Goal: Task Accomplishment & Management: Manage account settings

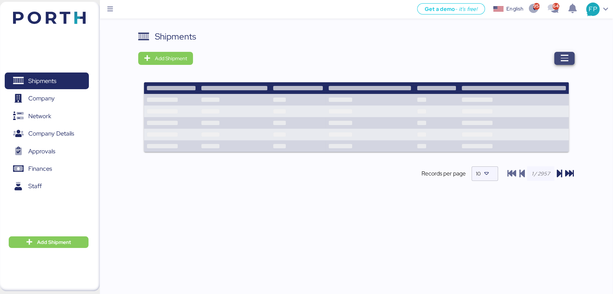
click at [562, 59] on icon "button" at bounding box center [564, 58] width 9 height 9
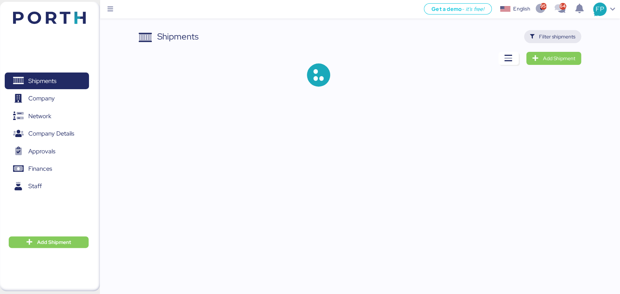
click at [555, 37] on span "Filter shipments" at bounding box center [557, 36] width 36 height 9
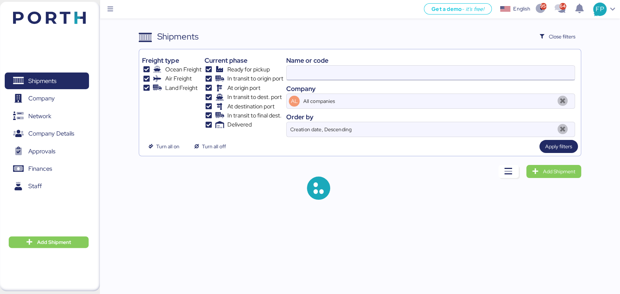
click at [305, 69] on input at bounding box center [429, 73] width 287 height 15
click at [300, 73] on input "O0051966" at bounding box center [429, 73] width 287 height 15
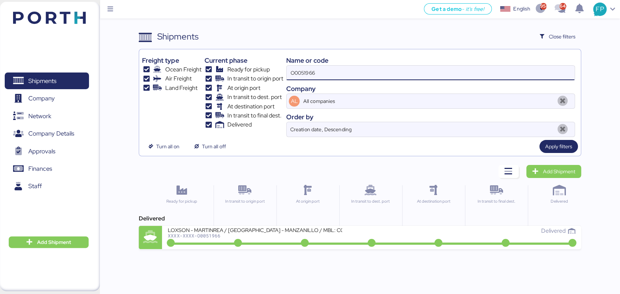
click at [300, 73] on input "O0051966" at bounding box center [429, 73] width 287 height 15
paste input "22"
type input "O0051922"
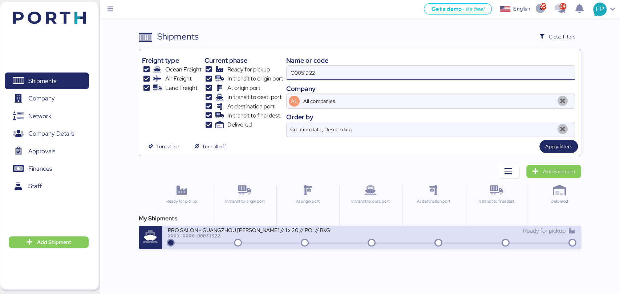
click at [334, 243] on div at bounding box center [371, 243] width 404 height 1
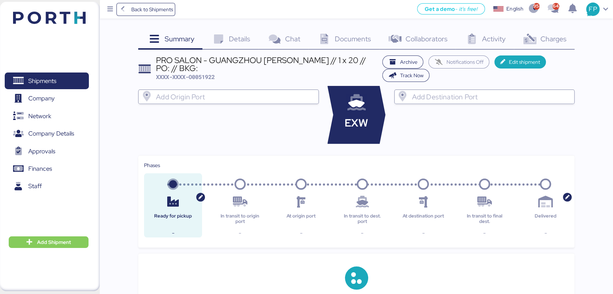
click at [555, 41] on span "Charges" at bounding box center [554, 38] width 26 height 9
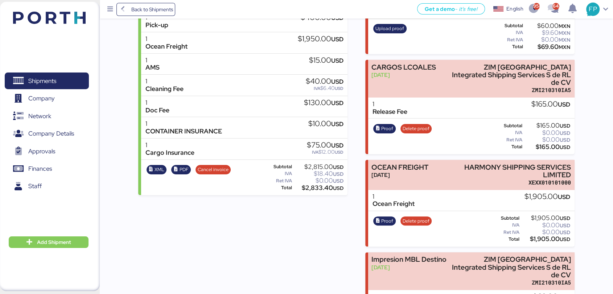
scroll to position [201, 0]
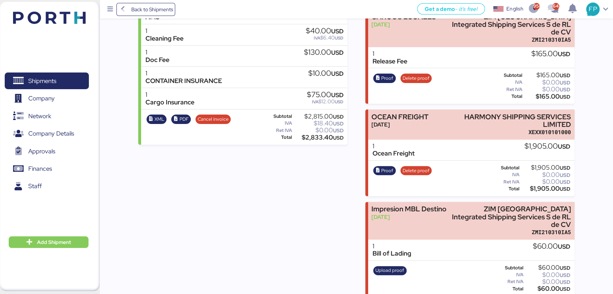
click at [69, 76] on span "Shipments" at bounding box center [47, 81] width 78 height 11
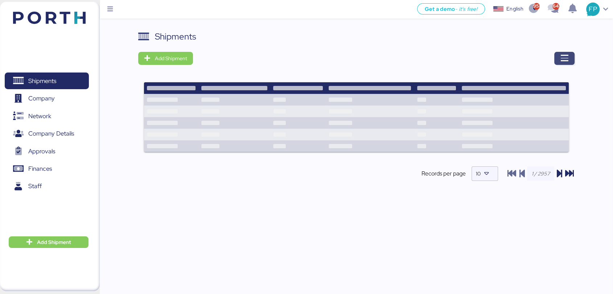
click at [569, 62] on icon "button" at bounding box center [564, 58] width 9 height 9
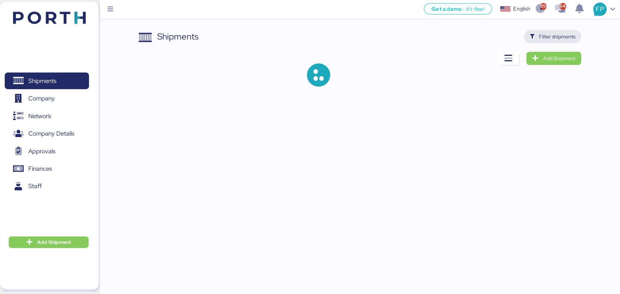
click at [558, 33] on span "Filter shipments" at bounding box center [557, 36] width 36 height 9
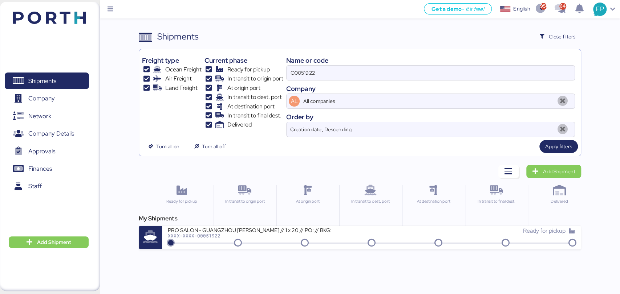
click at [299, 70] on input "O0051922" at bounding box center [429, 73] width 287 height 15
paste input "A0052103"
type input "A0052103"
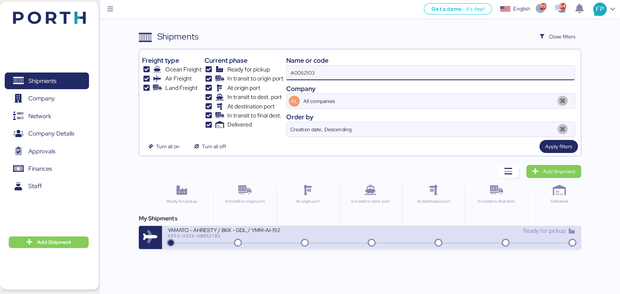
click at [272, 240] on div "YAMATO - AHRESTY / BKK - GDL / YMM-AI-192 XXXX-XXXX-A0052103" at bounding box center [270, 235] width 204 height 16
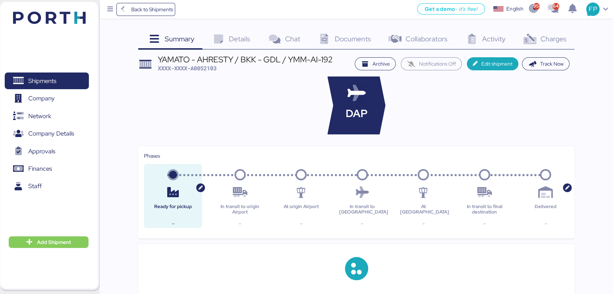
click at [544, 34] on span "Charges" at bounding box center [554, 38] width 26 height 9
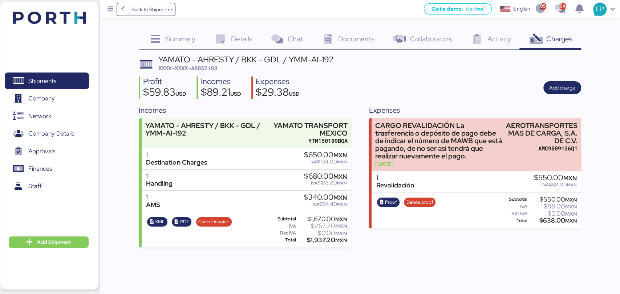
click at [195, 71] on span "XXXX-XXXX-A0052103" at bounding box center [187, 68] width 59 height 7
copy span "A0052103"
click at [318, 240] on div "$1,937.20 MXN" at bounding box center [321, 240] width 49 height 5
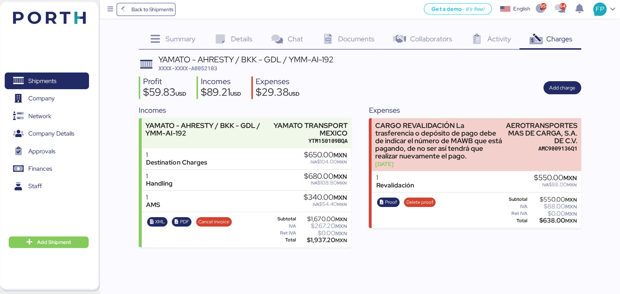
copy div "1,937.20"
drag, startPoint x: 188, startPoint y: 134, endPoint x: 139, endPoint y: 134, distance: 49.0
click at [139, 134] on div "YAMATO - AHRESTY / BKK - GDL / YMM-AI-192 YAMATO TRANSPORT MEXICO YTM150109BQA …" at bounding box center [245, 182] width 212 height 129
copy div "YMM-AI-192"
click at [74, 76] on span "Shipments" at bounding box center [47, 81] width 78 height 11
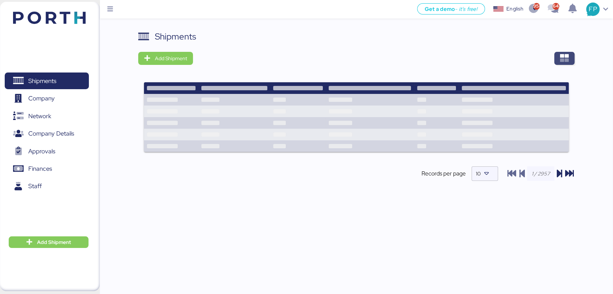
click at [560, 62] on icon "button" at bounding box center [564, 58] width 9 height 9
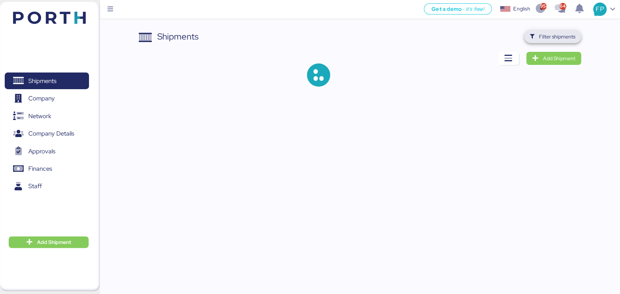
click at [557, 32] on span "Filter shipments" at bounding box center [552, 37] width 45 height 10
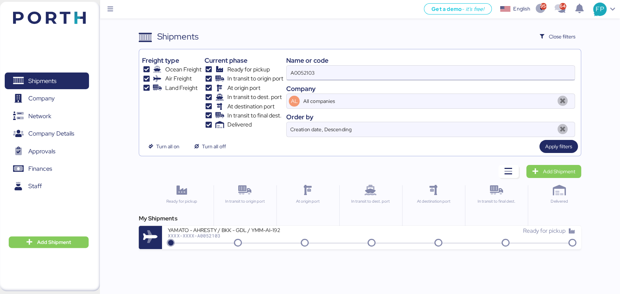
click at [302, 76] on input "A0052103" at bounding box center [429, 73] width 287 height 15
click at [300, 77] on input "A0052103" at bounding box center [429, 73] width 287 height 15
paste input "O0051997"
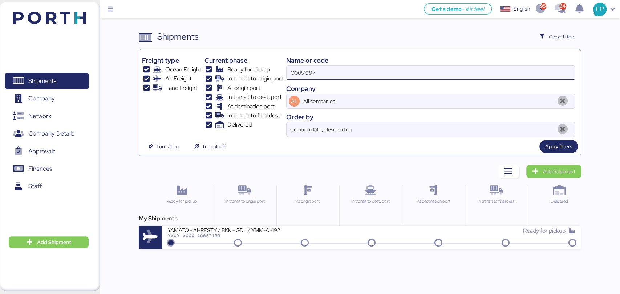
type input "O0051997"
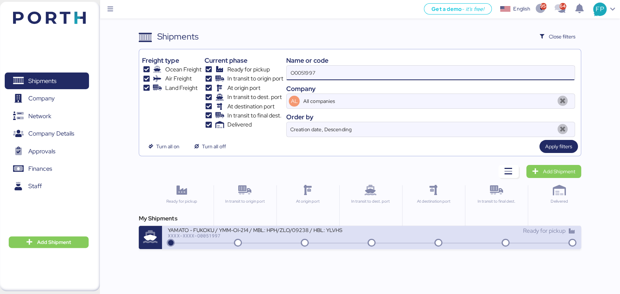
click at [291, 244] on icon at bounding box center [304, 244] width 35 height 8
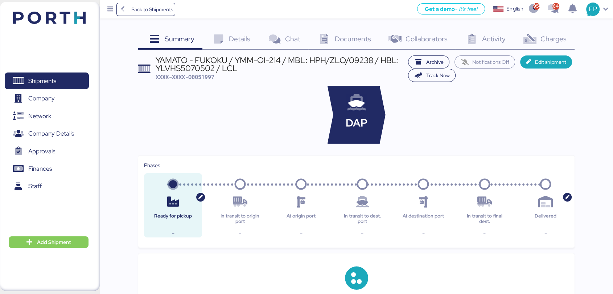
click at [546, 40] on span "Charges" at bounding box center [554, 38] width 26 height 9
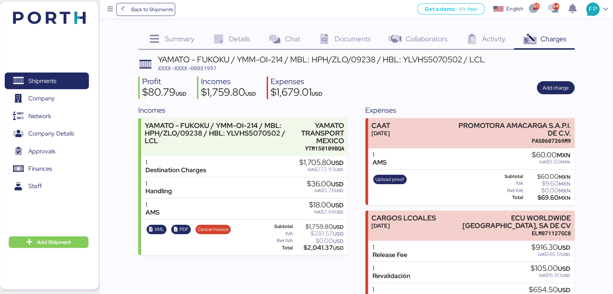
click at [200, 65] on span "XXXX-XXXX-O0051997" at bounding box center [187, 68] width 59 height 7
copy span "O0051997"
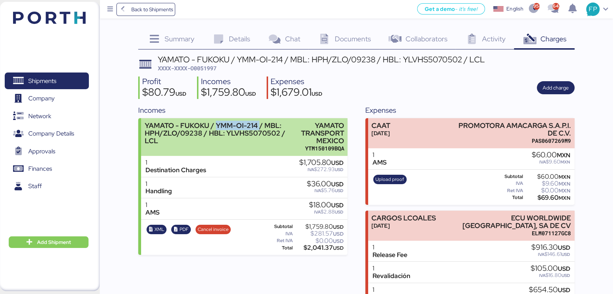
drag, startPoint x: 219, startPoint y: 122, endPoint x: 258, endPoint y: 122, distance: 38.5
click at [258, 122] on div "YAMATO - FUKOKU / YMM-OI-214 / MBL: HPH/ZLO/09238 / HBL: YLVHS5070502 / LCL" at bounding box center [217, 133] width 145 height 23
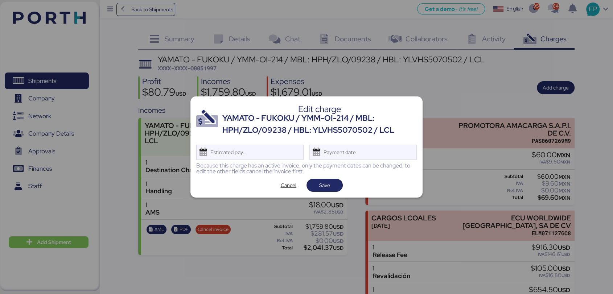
copy div "YMM-OI-214"
click at [290, 188] on span "Cancel" at bounding box center [289, 185] width 16 height 9
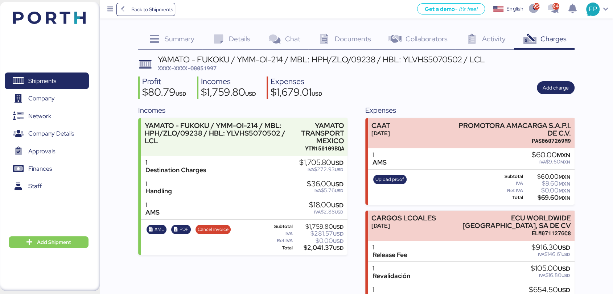
click at [316, 246] on div "$2,041.37 USD" at bounding box center [318, 247] width 49 height 5
drag, startPoint x: 316, startPoint y: 246, endPoint x: 323, endPoint y: 241, distance: 8.3
click at [316, 245] on div "$2,041.37 USD" at bounding box center [318, 247] width 49 height 5
copy div "2,041.37"
drag, startPoint x: 70, startPoint y: 84, endPoint x: 79, endPoint y: 77, distance: 11.9
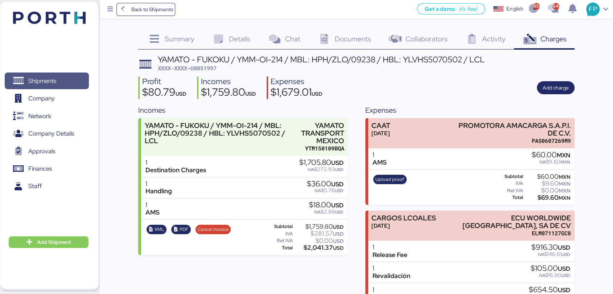
click at [69, 84] on span "Shipments" at bounding box center [47, 81] width 78 height 11
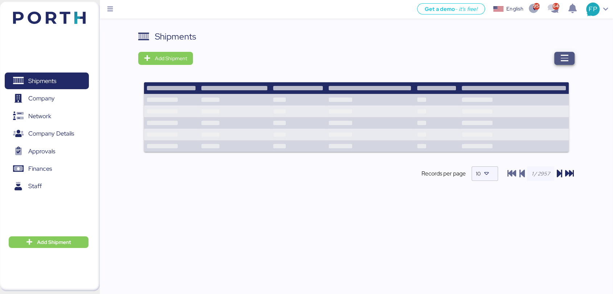
click at [558, 60] on span "button" at bounding box center [565, 58] width 20 height 13
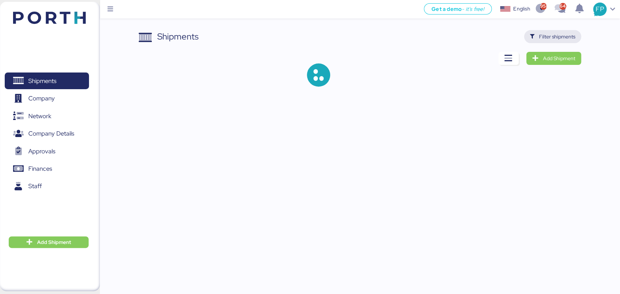
click at [552, 42] on span "Filter shipments" at bounding box center [552, 36] width 57 height 13
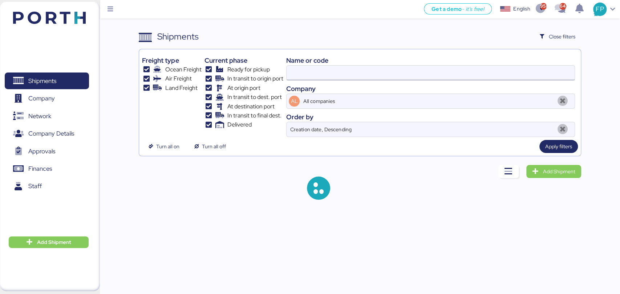
click at [300, 77] on input at bounding box center [429, 73] width 287 height 15
click at [302, 76] on input at bounding box center [429, 73] width 287 height 15
paste input "O0051998"
type input "O0051998"
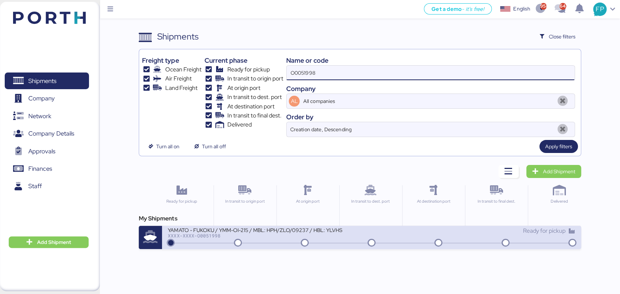
click at [273, 237] on div "XXXX-XXXX-O0051998" at bounding box center [255, 235] width 174 height 5
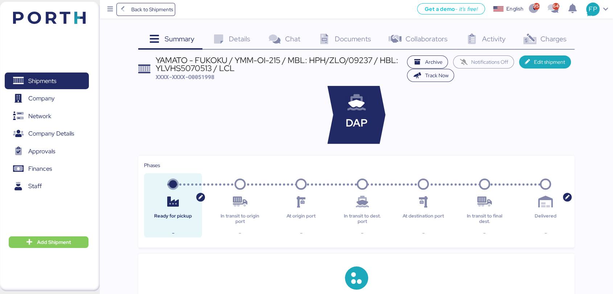
click at [555, 38] on span "Charges" at bounding box center [554, 38] width 26 height 9
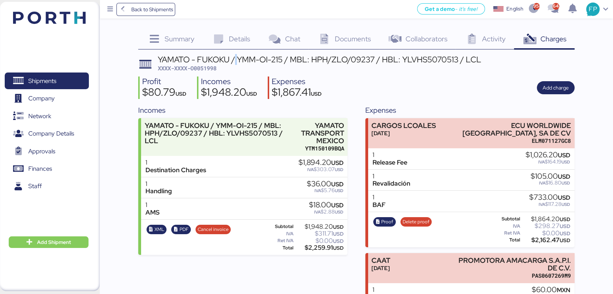
click at [236, 57] on div "YAMATO - FUKOKU / YMM-OI-215 / MBL: HPH/ZLO/09237 / HBL: YLVHS5070513 / LCL" at bounding box center [320, 60] width 324 height 8
drag, startPoint x: 279, startPoint y: 59, endPoint x: 267, endPoint y: 62, distance: 12.3
click at [267, 62] on div "YAMATO - FUKOKU / YMM-OI-215 / MBL: HPH/ZLO/09237 / HBL: YLVHS5070513 / LCL" at bounding box center [320, 60] width 324 height 8
click at [285, 56] on div "YAMATO - FUKOKU / YMM-OI-215 / MBL: HPH/ZLO/09237 / HBL: YLVHS5070513 / LCL" at bounding box center [320, 60] width 324 height 8
drag, startPoint x: 240, startPoint y: 59, endPoint x: 285, endPoint y: 55, distance: 45.6
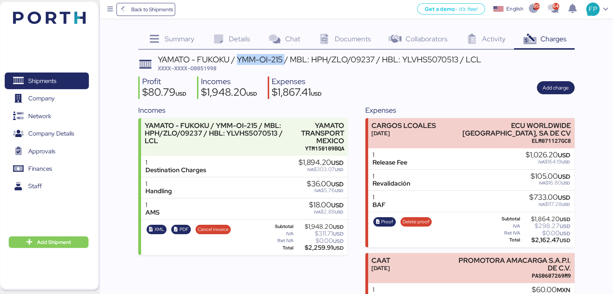
click at [285, 56] on div "YAMATO - FUKOKU / YMM-OI-215 / MBL: HPH/ZLO/09237 / HBL: YLVHS5070513 / LCL" at bounding box center [320, 60] width 324 height 8
copy div "YMM-OI-215"
click at [319, 254] on div "XML PDF Cancel invoice Subtotal $1,948.20 USD IVA $311.71 USD Ret IVA $0.00 USD…" at bounding box center [244, 238] width 207 height 36
copy div "2,259.91"
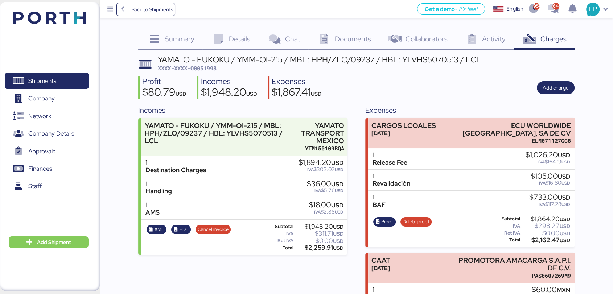
click at [56, 90] on div "Shipments 0 Company 0 Network 0 Company Details 0 Approvals 0 Finances 0 Staff 0" at bounding box center [47, 146] width 94 height 168
click at [56, 85] on span "Shipments" at bounding box center [42, 81] width 28 height 11
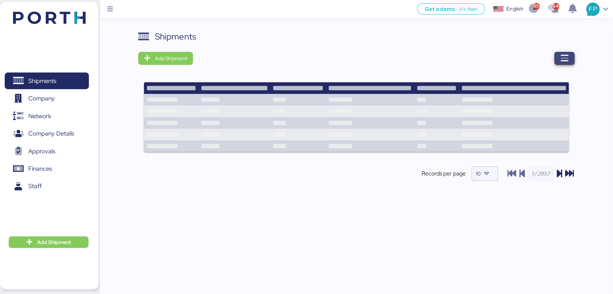
click at [558, 57] on span "button" at bounding box center [565, 58] width 20 height 13
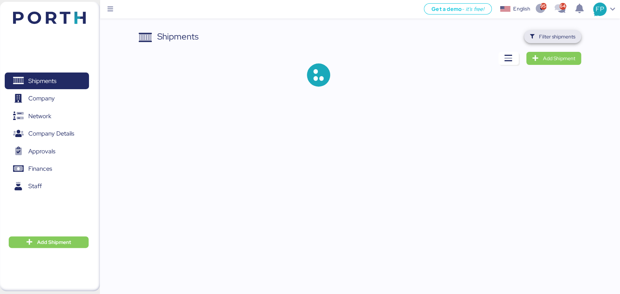
click at [554, 38] on span "Filter shipments" at bounding box center [557, 36] width 36 height 9
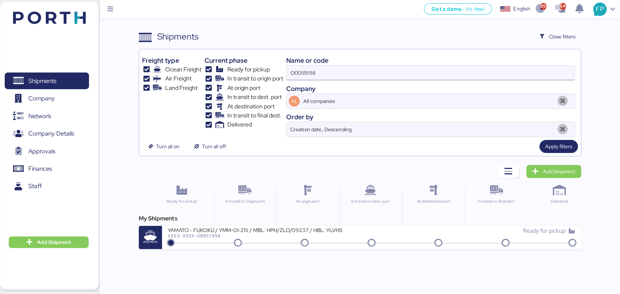
click at [303, 76] on input "O0051998" at bounding box center [429, 73] width 287 height 15
paste input "A0052129"
type input "A0052129"
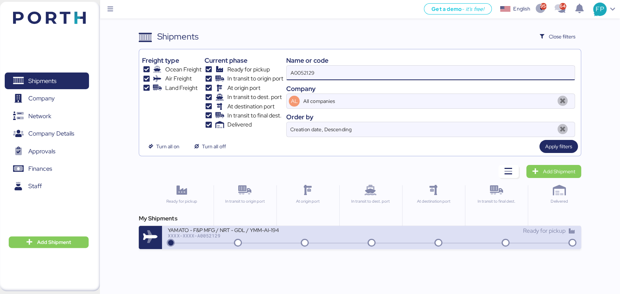
click at [284, 243] on div at bounding box center [371, 243] width 404 height 1
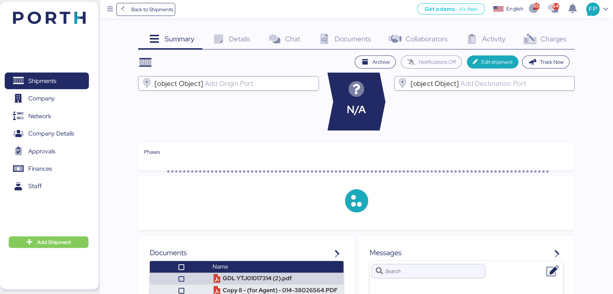
click at [548, 43] on div "Charges 0" at bounding box center [544, 40] width 61 height 20
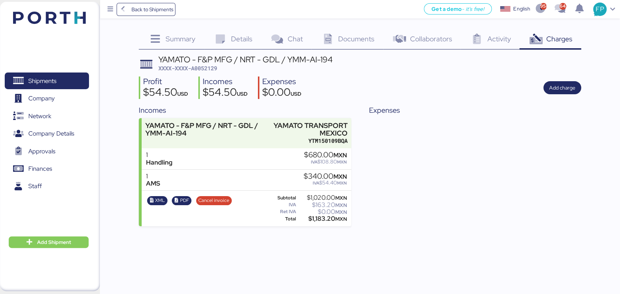
click at [207, 68] on span "XXXX-XXXX-A0052129" at bounding box center [187, 68] width 59 height 7
copy span "A0052129"
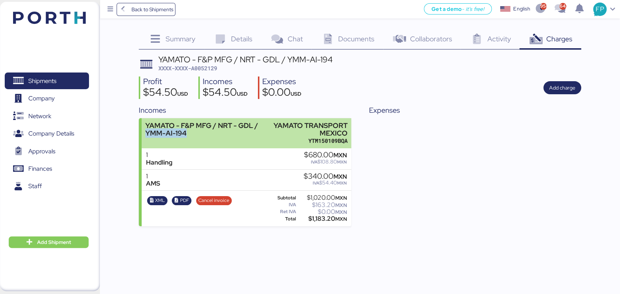
drag, startPoint x: 149, startPoint y: 133, endPoint x: 142, endPoint y: 134, distance: 6.9
click at [142, 134] on div "YAMATO - F&P MFG / NRT - GDL / YMM-AI-194 YAMATO TRANSPORT MEXICO YTM150109BQA" at bounding box center [246, 133] width 209 height 30
copy div "YMM-AI-194"
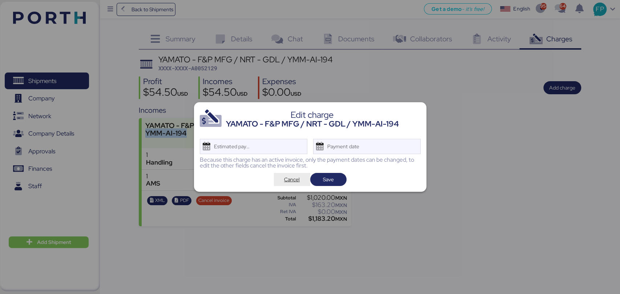
click at [292, 179] on span "Cancel" at bounding box center [292, 179] width 16 height 9
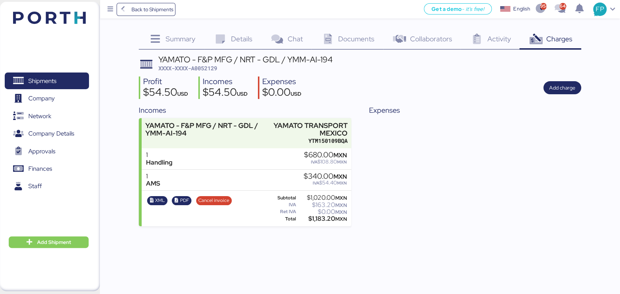
click at [315, 219] on div "$1,183.20 MXN" at bounding box center [321, 218] width 49 height 5
drag, startPoint x: 315, startPoint y: 219, endPoint x: 322, endPoint y: 153, distance: 66.4
click at [316, 219] on div "$1,183.20 MXN" at bounding box center [321, 218] width 49 height 5
click at [37, 84] on span "Shipments" at bounding box center [42, 81] width 28 height 11
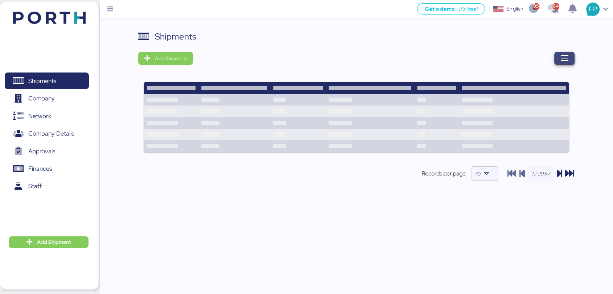
click at [558, 63] on span "button" at bounding box center [565, 58] width 20 height 13
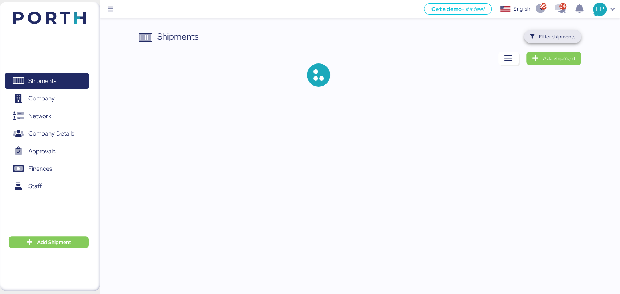
click at [554, 36] on span "Filter shipments" at bounding box center [557, 36] width 36 height 9
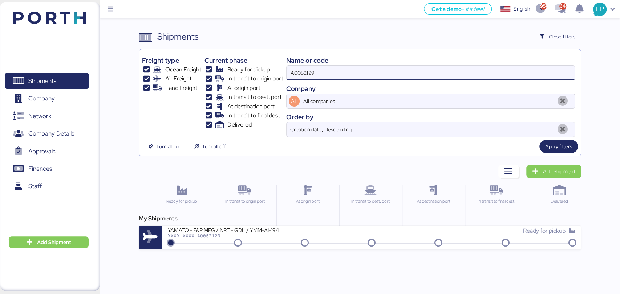
click at [296, 77] on input "A0052129" at bounding box center [429, 73] width 287 height 15
paste input "O0052127"
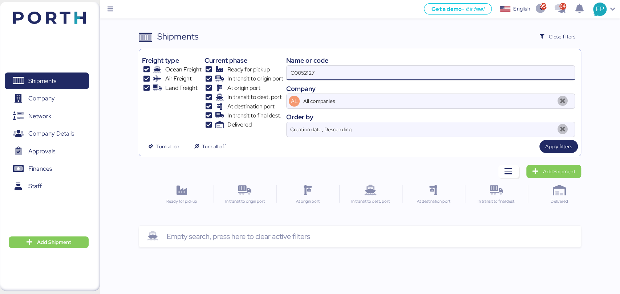
click at [293, 73] on input "O0052127" at bounding box center [429, 73] width 287 height 15
click at [292, 73] on input "O0052127" at bounding box center [429, 73] width 287 height 15
click at [328, 73] on input "O0052127" at bounding box center [429, 73] width 287 height 15
drag, startPoint x: 303, startPoint y: 71, endPoint x: 286, endPoint y: 73, distance: 17.2
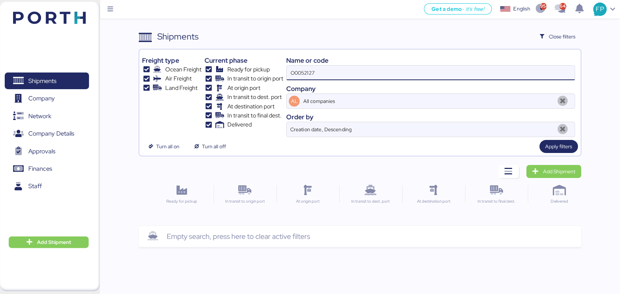
click at [286, 73] on div "Freight type Ocean Freight Air Freight Land Freight Current phase Ready for pic…" at bounding box center [359, 94] width 435 height 85
type input "52127"
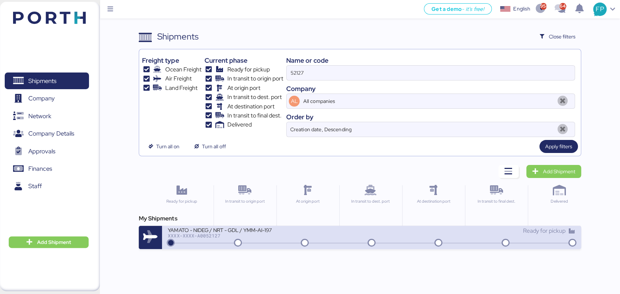
click at [278, 233] on div "XXXX-XXXX-A0052127" at bounding box center [255, 235] width 174 height 5
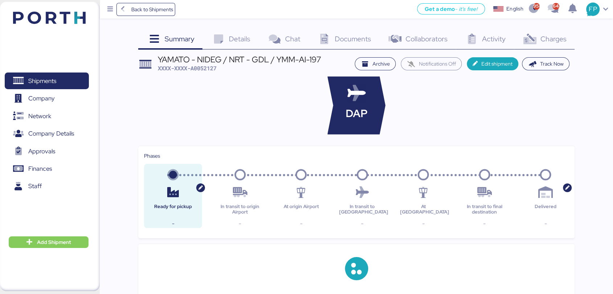
click at [547, 44] on div "Charges 0" at bounding box center [544, 40] width 61 height 20
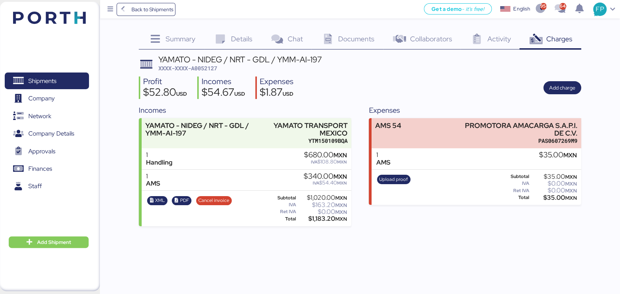
click at [207, 68] on span "XXXX-XXXX-A0052127" at bounding box center [187, 68] width 59 height 7
click at [315, 219] on div "$1,183.20 MXN" at bounding box center [321, 218] width 49 height 5
drag, startPoint x: 184, startPoint y: 133, endPoint x: 193, endPoint y: 17, distance: 115.8
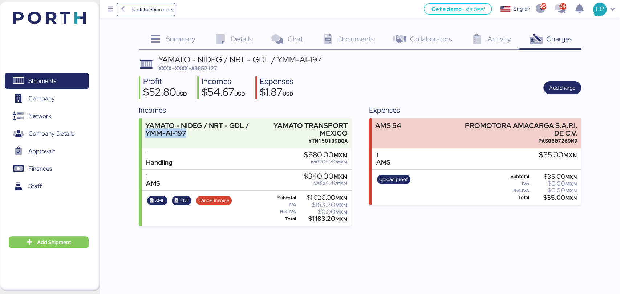
click at [136, 133] on div "Summary 0 Details 0 Chat 0 Documents 0 Collaborators 0 Activity 0 Charges 0 YAM…" at bounding box center [310, 113] width 620 height 227
click at [313, 222] on div "$1,183.20 MXN" at bounding box center [321, 218] width 49 height 5
click at [314, 222] on div "$1,183.20 MXN" at bounding box center [321, 218] width 49 height 5
click at [58, 76] on span "Shipments" at bounding box center [47, 81] width 78 height 11
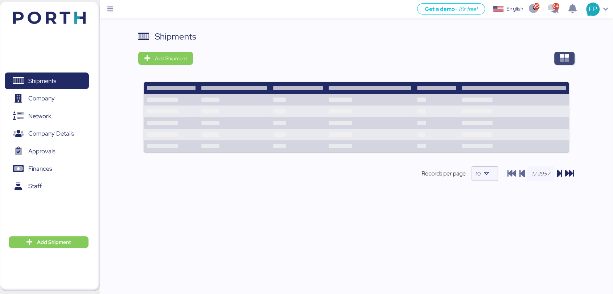
click at [564, 62] on icon "button" at bounding box center [564, 58] width 9 height 9
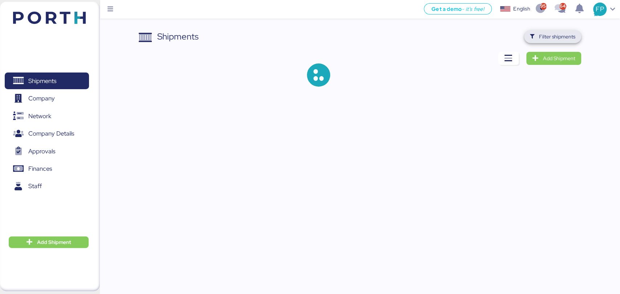
click at [546, 36] on span "Filter shipments" at bounding box center [557, 36] width 36 height 9
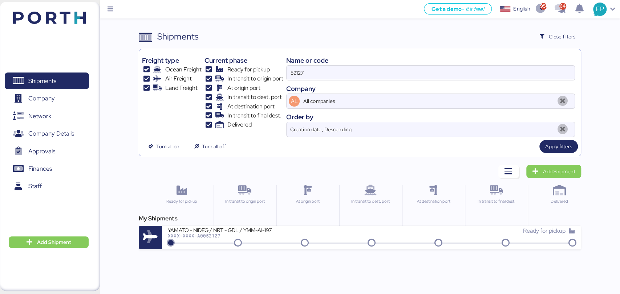
click at [299, 68] on input "52127" at bounding box center [429, 73] width 287 height 15
paste input "O0052130"
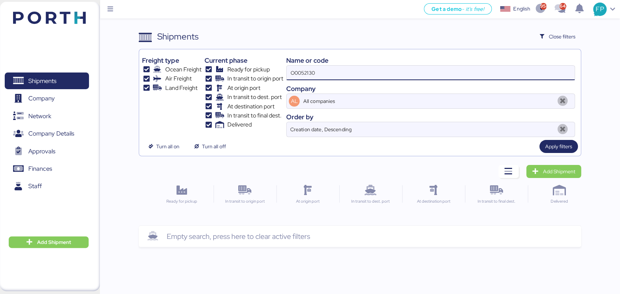
click at [292, 72] on input "O0052130" at bounding box center [429, 73] width 287 height 15
click at [396, 71] on input "O0052130" at bounding box center [429, 73] width 287 height 15
drag, startPoint x: 291, startPoint y: 73, endPoint x: 286, endPoint y: 74, distance: 5.2
click at [286, 74] on div "O0052130" at bounding box center [430, 72] width 288 height 15
type input "52130"
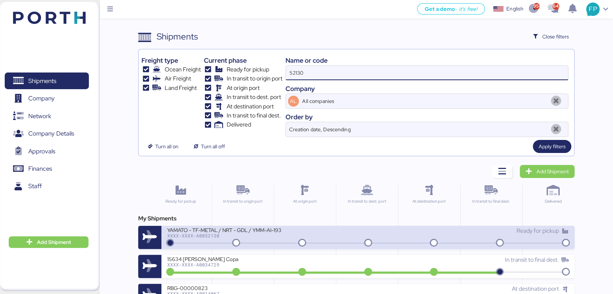
click at [266, 228] on div "YAMATO - TF-METAL / NRT - GDL / YMM-AI-193" at bounding box center [254, 230] width 174 height 6
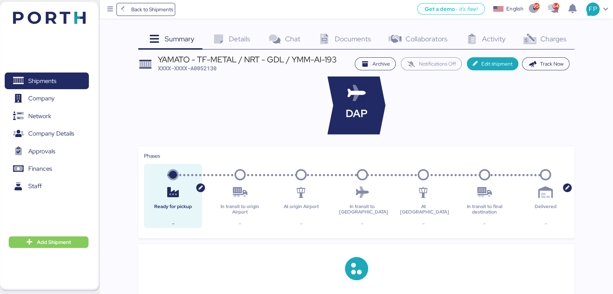
click at [555, 42] on span "Charges" at bounding box center [554, 38] width 26 height 9
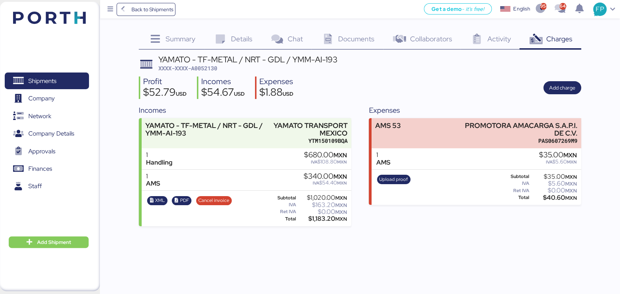
click at [214, 65] on span "XXXX-XXXX-A0052130" at bounding box center [187, 68] width 59 height 7
click at [320, 216] on div "$1,183.20 MXN" at bounding box center [321, 218] width 49 height 5
click at [41, 76] on span "Shipments" at bounding box center [47, 81] width 78 height 11
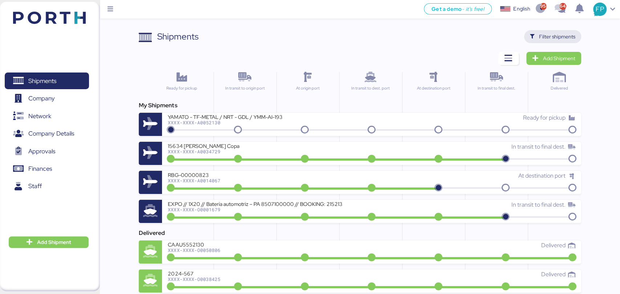
click at [543, 31] on span "Filter shipments" at bounding box center [552, 36] width 57 height 13
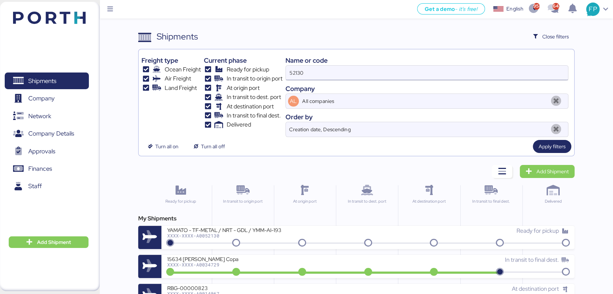
click at [289, 74] on input "52130" at bounding box center [427, 73] width 282 height 15
paste input "4"
type input "52134"
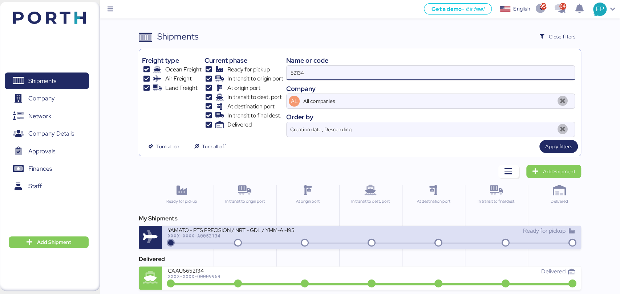
click at [257, 230] on div "YAMATO - PTS PRECISION / NRT - GDL / YMM-AI-195" at bounding box center [255, 230] width 174 height 6
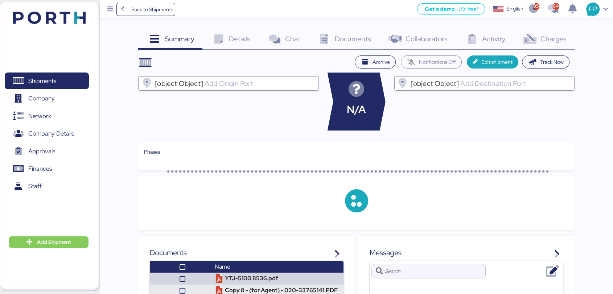
click at [559, 44] on div "Charges 0" at bounding box center [544, 40] width 61 height 20
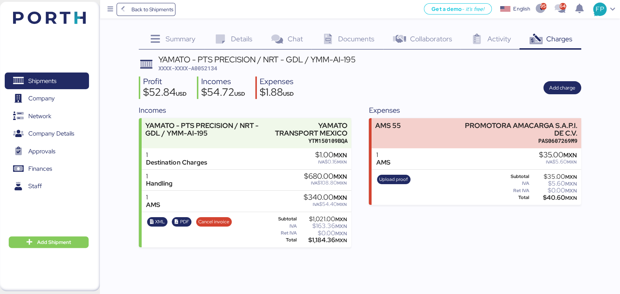
click at [200, 68] on span "XXXX-XXXX-A0052134" at bounding box center [187, 68] width 59 height 7
click at [319, 240] on div "$1,184.36 MXN" at bounding box center [322, 240] width 49 height 5
drag, startPoint x: 310, startPoint y: 62, endPoint x: 358, endPoint y: 62, distance: 47.2
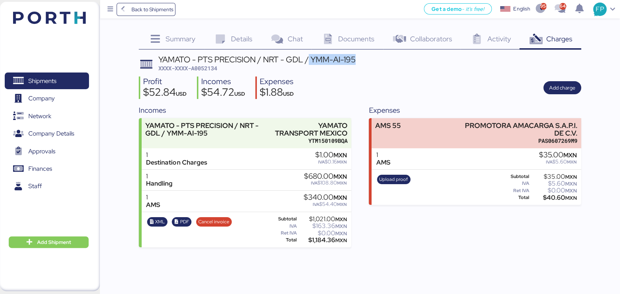
click at [358, 62] on header "YAMATO - PTS PRECISION / NRT - GDL / YMM-AI-195 XXXX-XXXX-A0052134" at bounding box center [360, 64] width 442 height 17
click at [63, 86] on span "Shipments" at bounding box center [47, 81] width 78 height 11
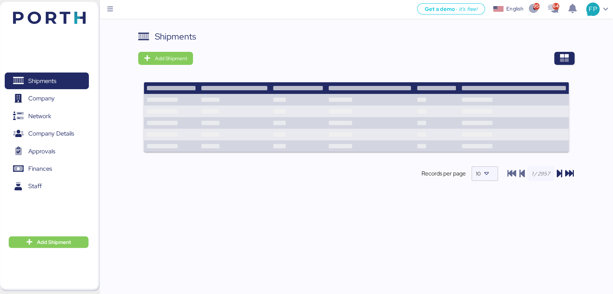
click at [572, 51] on div "Shipments Add Shipment Records per page 10" at bounding box center [356, 111] width 437 height 163
click at [568, 63] on span "button" at bounding box center [565, 58] width 20 height 13
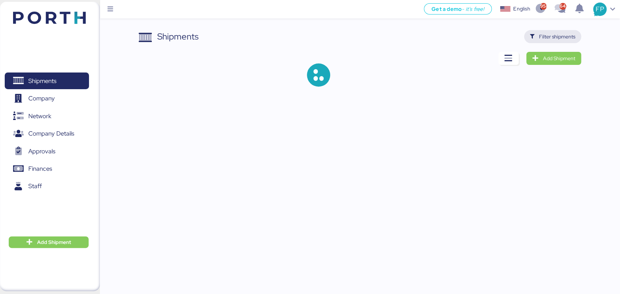
click at [538, 38] on span "Filter shipments" at bounding box center [552, 37] width 45 height 10
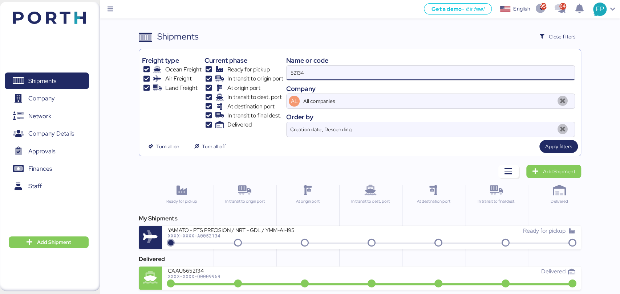
click at [299, 74] on input "52134" at bounding box center [429, 73] width 287 height 15
paste input "O0052130"
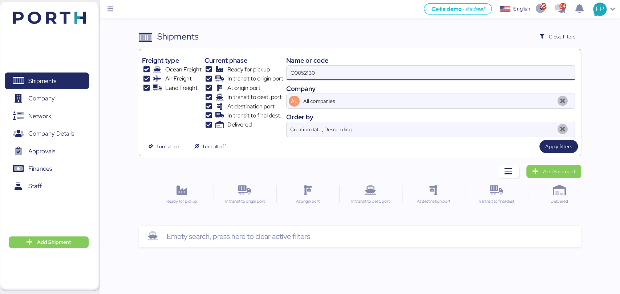
click at [291, 73] on input "O0052130" at bounding box center [429, 73] width 287 height 15
click at [332, 74] on input "O0052130" at bounding box center [429, 73] width 287 height 15
click at [322, 73] on input "O0052130" at bounding box center [429, 73] width 287 height 15
drag, startPoint x: 302, startPoint y: 73, endPoint x: 265, endPoint y: 72, distance: 36.3
click at [265, 72] on div "Freight type Ocean Freight Air Freight Land Freight Current phase Ready for pic…" at bounding box center [359, 94] width 435 height 85
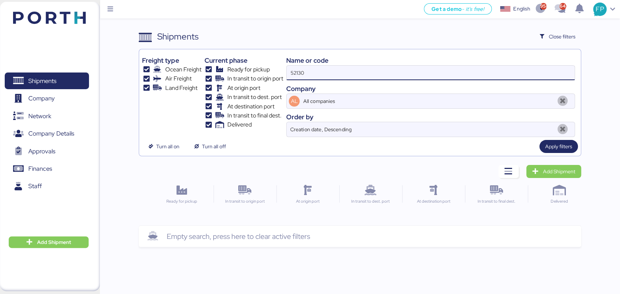
type input "52130"
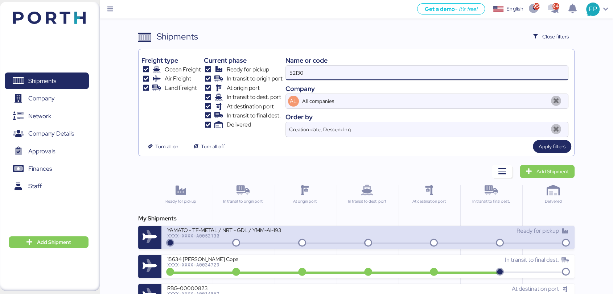
click at [257, 232] on div "YAMATO - TF-METAL / NRT - GDL / YMM-AI-193" at bounding box center [254, 230] width 174 height 6
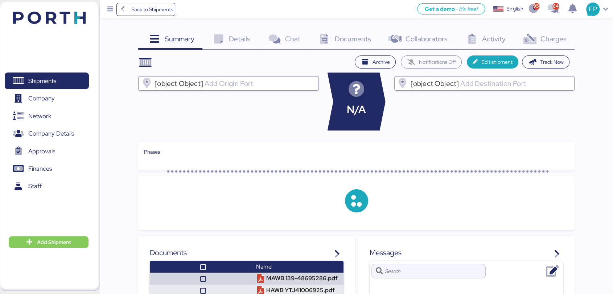
click at [558, 42] on span "Charges" at bounding box center [554, 38] width 26 height 9
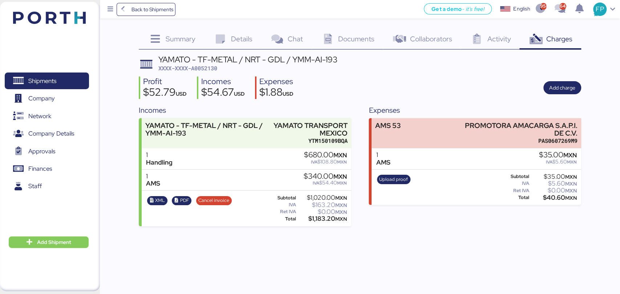
click at [197, 70] on span "XXXX-XXXX-A0052130" at bounding box center [187, 68] width 59 height 7
click at [321, 221] on div "$1,183.20 MXN" at bounding box center [321, 218] width 49 height 5
click at [322, 221] on div "$1,183.20 MXN" at bounding box center [321, 218] width 49 height 5
drag, startPoint x: 293, startPoint y: 60, endPoint x: 338, endPoint y: 61, distance: 44.7
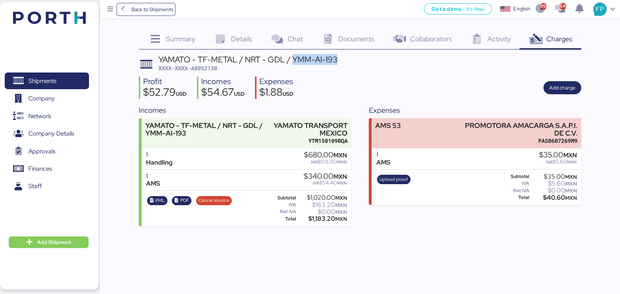
click at [338, 61] on header "YAMATO - TF-METAL / NRT - GDL / YMM-AI-193 XXXX-XXXX-A0052130" at bounding box center [360, 64] width 442 height 17
drag, startPoint x: 39, startPoint y: 79, endPoint x: 96, endPoint y: 68, distance: 57.9
click at [39, 79] on span "Shipments" at bounding box center [42, 81] width 28 height 11
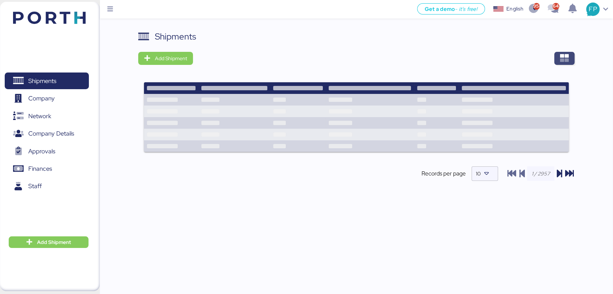
click at [575, 57] on span "button" at bounding box center [565, 58] width 20 height 13
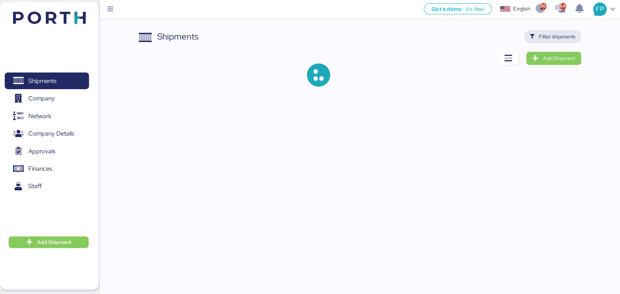
click at [552, 34] on span "Filter shipments" at bounding box center [557, 36] width 36 height 9
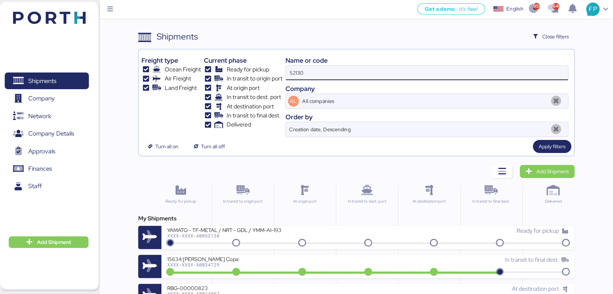
click at [291, 71] on input "52130" at bounding box center [427, 73] width 282 height 15
paste input "A0052099"
type input "A0052099"
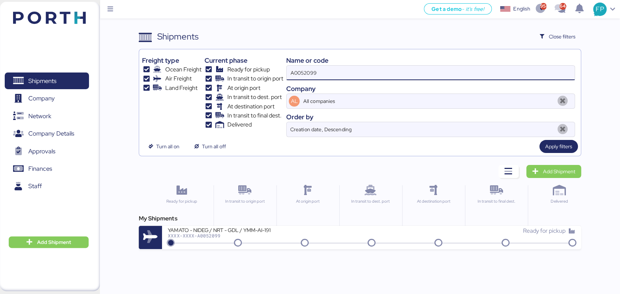
click at [289, 250] on div "Get a demo - it’s free! Get a demo English Inglés English 958 643 FP Shipments …" at bounding box center [310, 147] width 620 height 294
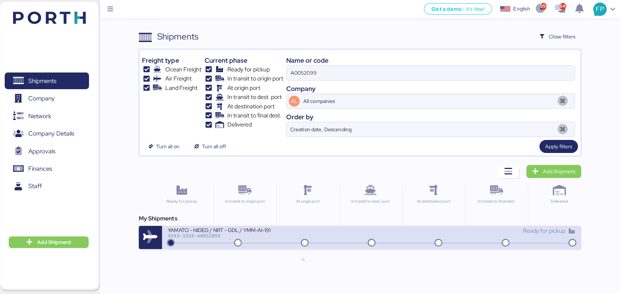
click at [292, 244] on icon at bounding box center [304, 244] width 35 height 8
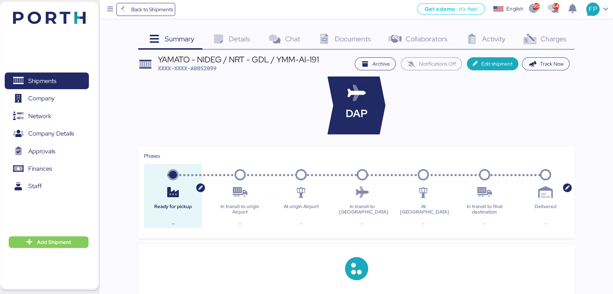
click at [538, 50] on div "Summary 0 Details 0 Chat 0 Documents 0 Collaborators 0 Activity 0 Charges 0 YAM…" at bounding box center [356, 273] width 437 height 487
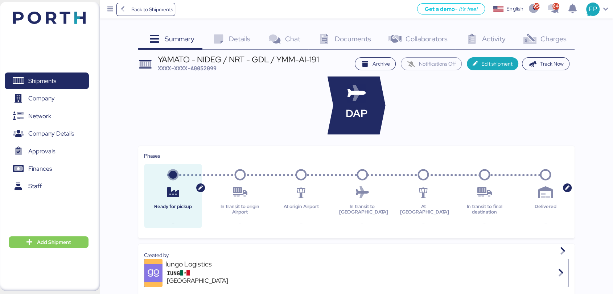
click at [550, 33] on div "Charges 0" at bounding box center [544, 40] width 61 height 20
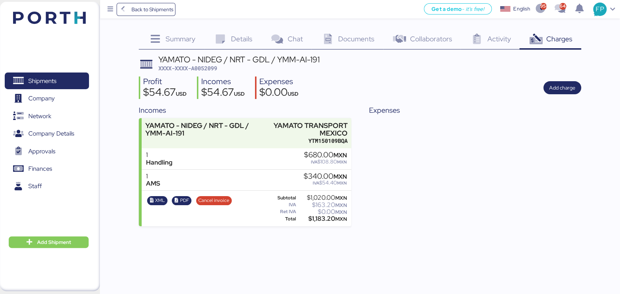
click at [201, 68] on span "XXXX-XXXX-A0052099" at bounding box center [187, 68] width 59 height 7
click at [324, 216] on div "$1,183.20 MXN" at bounding box center [321, 218] width 49 height 5
click at [326, 216] on div "$1,183.20 MXN" at bounding box center [321, 218] width 49 height 5
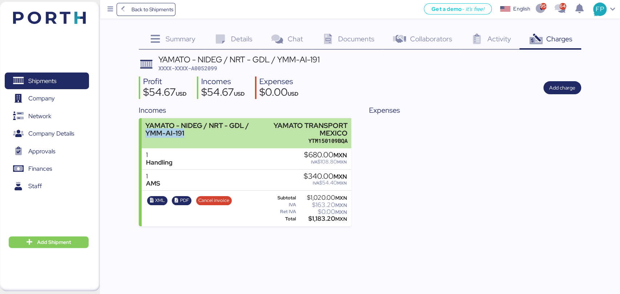
drag, startPoint x: 187, startPoint y: 135, endPoint x: 142, endPoint y: 134, distance: 45.0
click at [142, 134] on div "YAMATO - NIDEG / NRT - GDL / YMM-AI-191 YAMATO TRANSPORT MEXICO YTM150109BQA" at bounding box center [246, 133] width 209 height 30
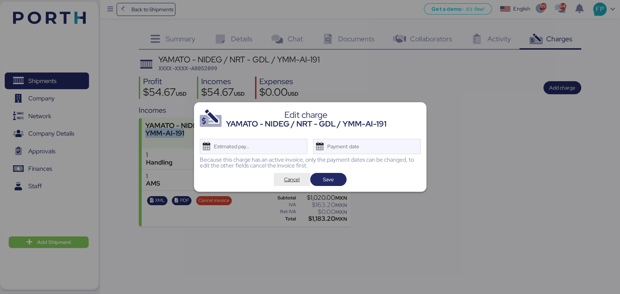
click at [290, 185] on span "Cancel" at bounding box center [292, 179] width 36 height 13
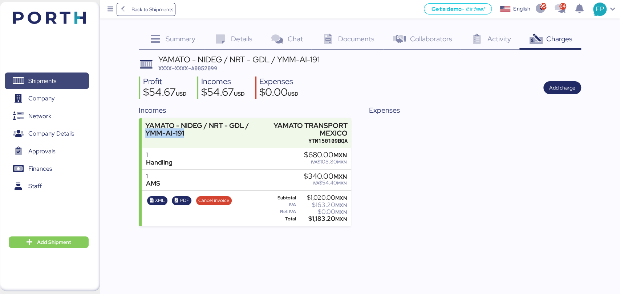
click at [54, 85] on span "Shipments" at bounding box center [42, 81] width 28 height 11
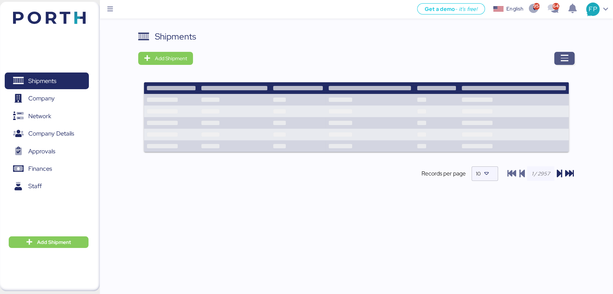
click at [572, 62] on span "button" at bounding box center [565, 58] width 20 height 13
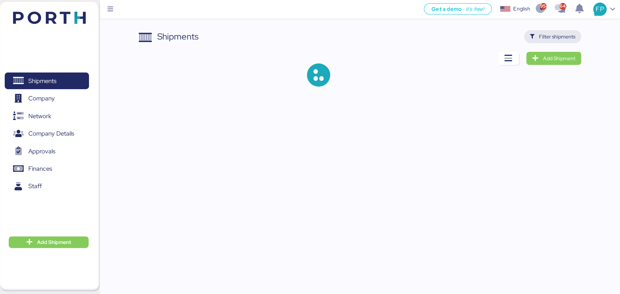
click at [572, 30] on span "Filter shipments" at bounding box center [552, 36] width 57 height 13
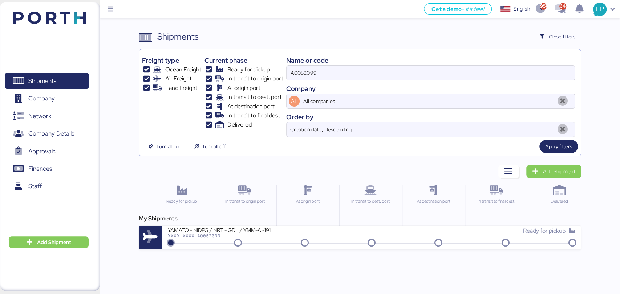
click at [303, 73] on input "A0052099" at bounding box center [429, 73] width 287 height 15
paste input "O0052135"
type input "O0052135"
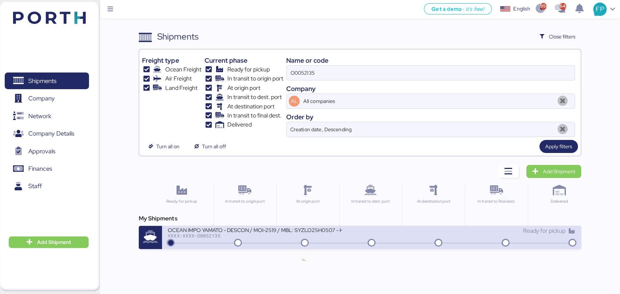
click at [304, 242] on icon at bounding box center [304, 244] width 35 height 8
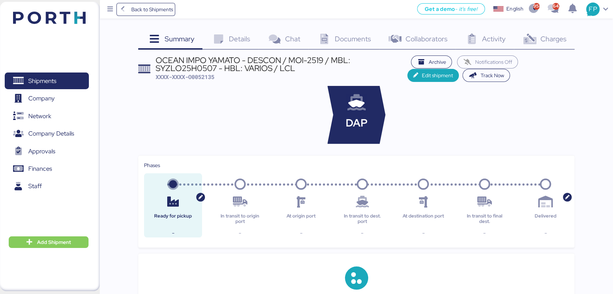
click at [559, 43] on div "Charges 0" at bounding box center [544, 40] width 61 height 20
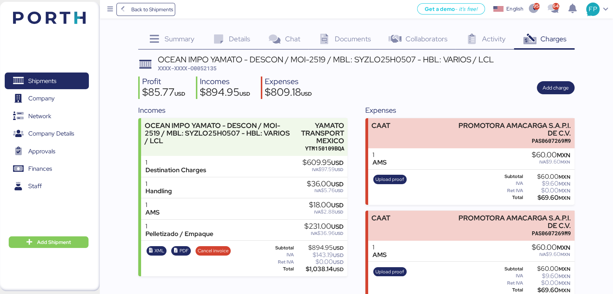
click at [204, 67] on span "XXXX-XXXX-O0052135" at bounding box center [187, 68] width 59 height 7
click at [368, 56] on div "OCEAN IMPO YAMATO - DESCON / MOI-2519 / MBL: SYZLO25H0507 - HBL: VARIOS / LCL" at bounding box center [326, 60] width 336 height 8
click at [318, 272] on div "$1,038.14 USD" at bounding box center [319, 269] width 48 height 5
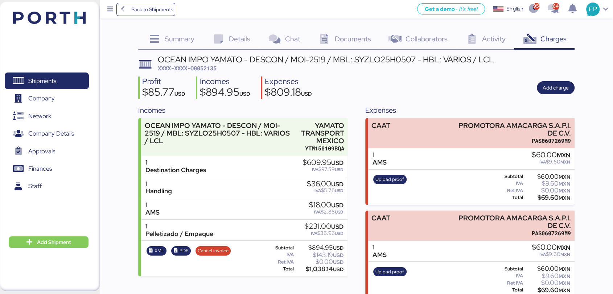
click at [319, 272] on div "$1,038.14 USD" at bounding box center [319, 269] width 48 height 5
click at [53, 76] on span "Shipments" at bounding box center [42, 81] width 28 height 11
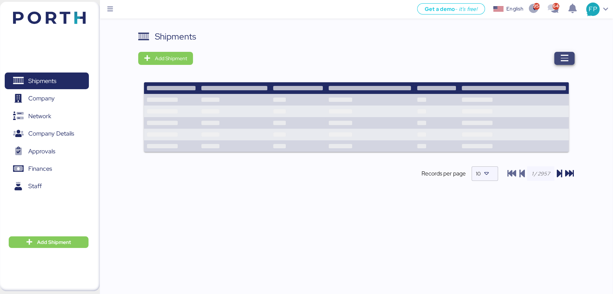
click at [559, 56] on span "button" at bounding box center [565, 58] width 20 height 13
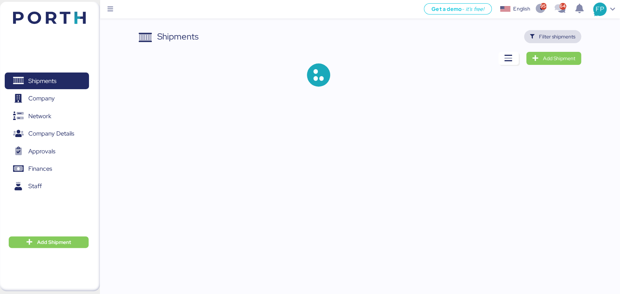
click at [541, 40] on span "Filter shipments" at bounding box center [557, 36] width 36 height 9
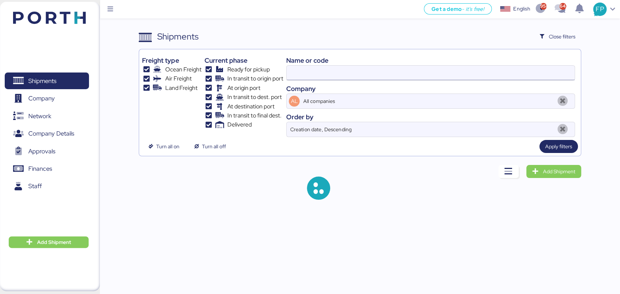
click at [300, 73] on input at bounding box center [429, 73] width 287 height 15
click at [300, 73] on input "O0052135" at bounding box center [429, 73] width 287 height 15
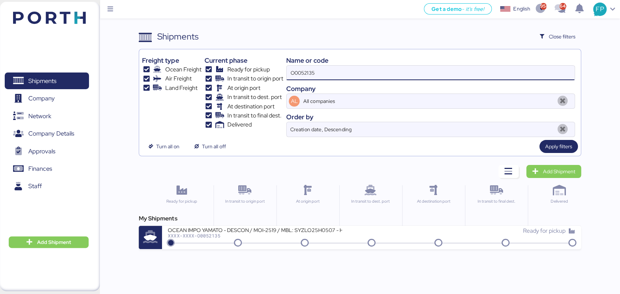
click at [300, 73] on input "O0052135" at bounding box center [429, 73] width 287 height 15
paste input "1967"
type input "O0051967"
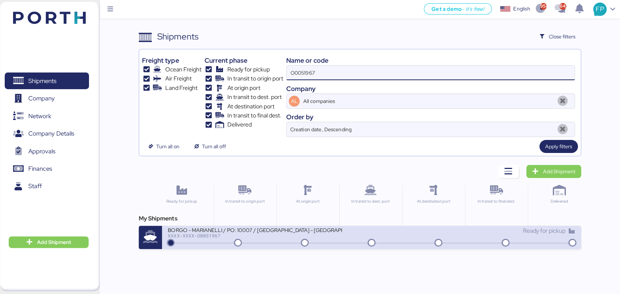
click at [285, 234] on div "XXXX-XXXX-O0051967" at bounding box center [255, 235] width 174 height 5
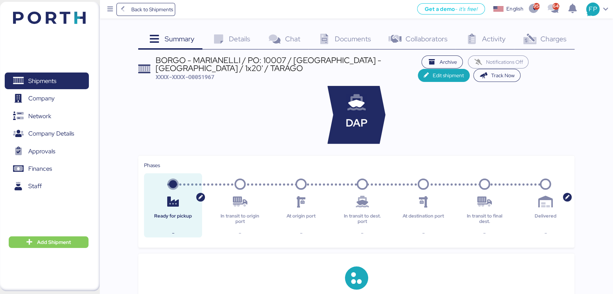
click at [550, 36] on span "Charges" at bounding box center [554, 38] width 26 height 9
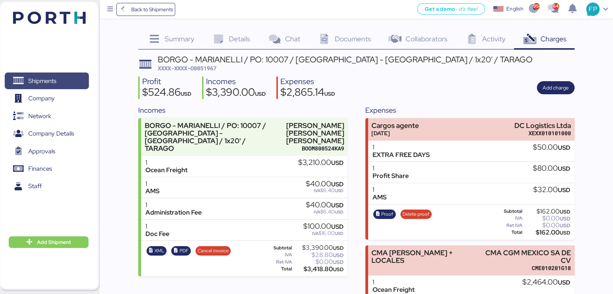
click at [42, 77] on span "Shipments" at bounding box center [42, 81] width 28 height 11
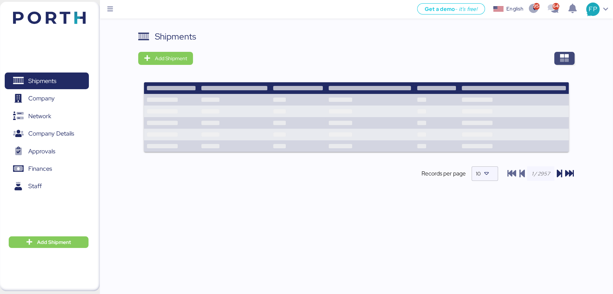
click at [572, 61] on span "button" at bounding box center [565, 58] width 20 height 13
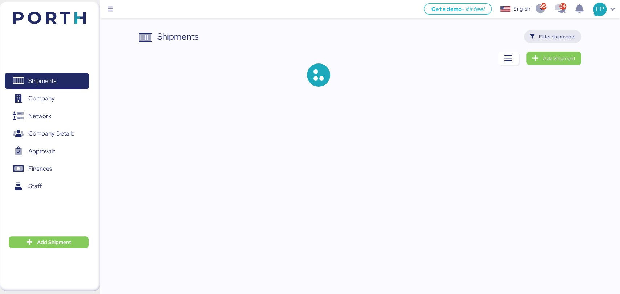
click at [560, 37] on span "Filter shipments" at bounding box center [557, 36] width 36 height 9
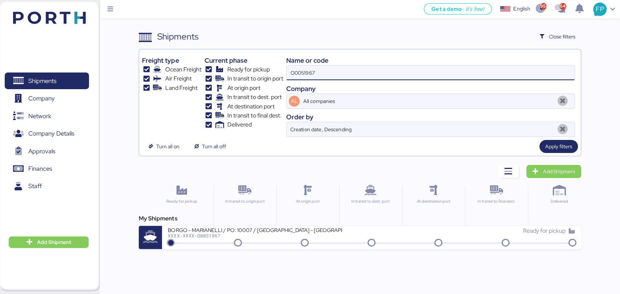
click at [298, 76] on input "O0051967" at bounding box center [429, 73] width 287 height 15
paste input "2075"
type input "O0052075"
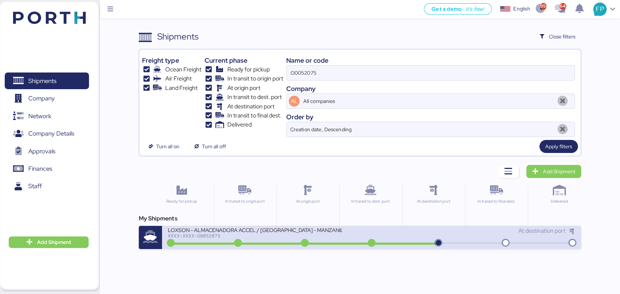
click at [286, 231] on div "LOXSON - ALMACENADORA ACCEL / SHANGHAI - MANZANILLO / MBL: COSU6426645690 - HBL…" at bounding box center [255, 230] width 174 height 6
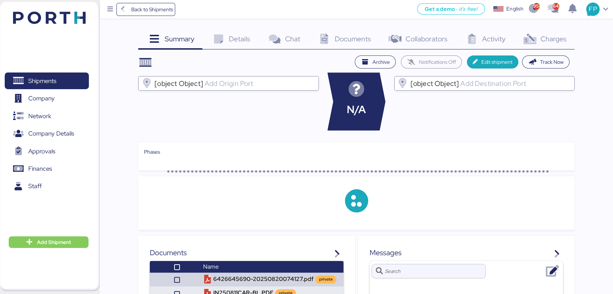
click at [554, 44] on div "Charges 0" at bounding box center [544, 40] width 61 height 20
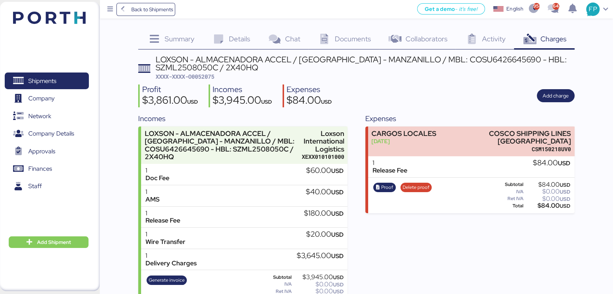
click at [201, 77] on span "XXXX-XXXX-O0052075" at bounding box center [185, 76] width 59 height 7
click at [446, 62] on div "LOXSON - ALMACENADORA ACCEL / SHANGHAI - MANZANILLO / MBL: COSU6426645690 - HBL…" at bounding box center [365, 64] width 419 height 16
click at [447, 62] on div "LOXSON - ALMACENADORA ACCEL / SHANGHAI - MANZANILLO / MBL: COSU6426645690 - HBL…" at bounding box center [365, 64] width 419 height 16
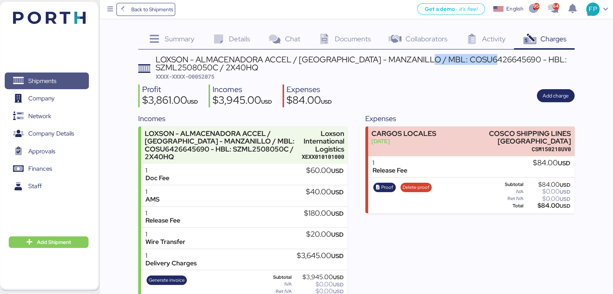
click at [62, 86] on span "Shipments" at bounding box center [47, 81] width 78 height 11
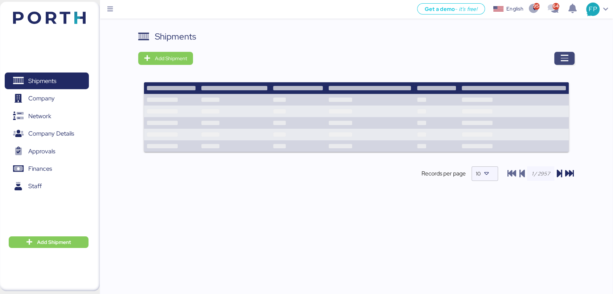
click at [568, 59] on span "button" at bounding box center [565, 58] width 20 height 13
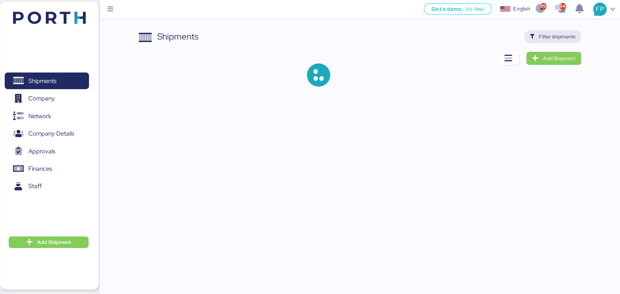
click at [561, 33] on span "Filter shipments" at bounding box center [557, 36] width 36 height 9
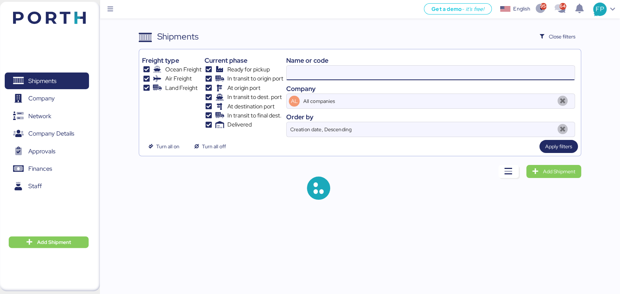
click at [305, 76] on input at bounding box center [429, 73] width 287 height 15
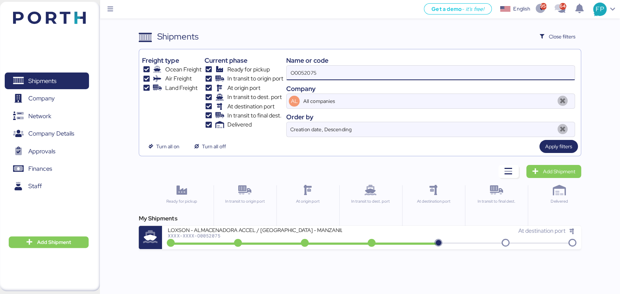
click at [305, 76] on input "O0052075" at bounding box center [429, 73] width 287 height 15
paste input "91"
type input "O0052091"
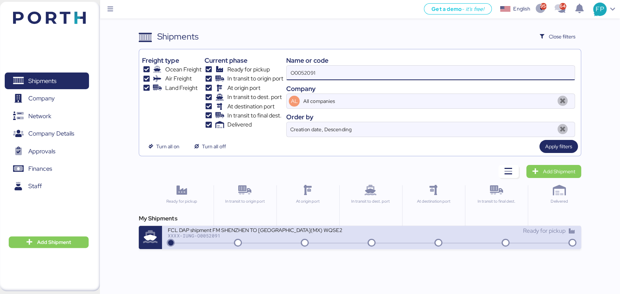
click at [300, 230] on div "FCL DAP shipment FM SHENZHEN TO MANZANILLO(MX) WQSE2508X08" at bounding box center [255, 230] width 174 height 6
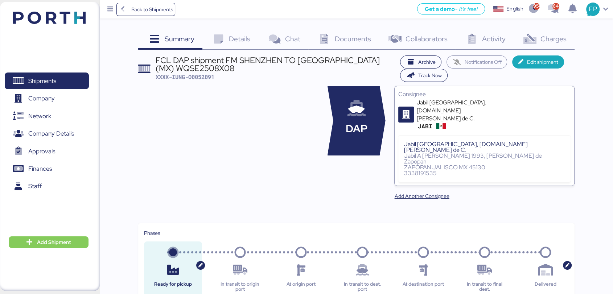
click at [552, 40] on span "Charges" at bounding box center [554, 38] width 26 height 9
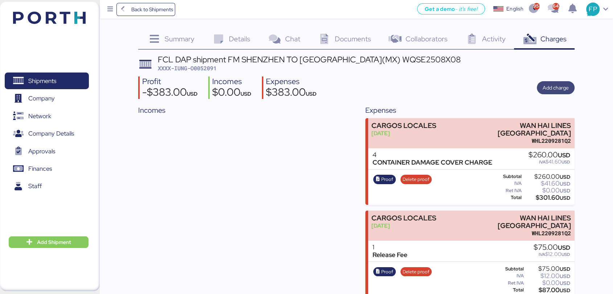
click at [542, 90] on span "Add charge" at bounding box center [556, 87] width 38 height 13
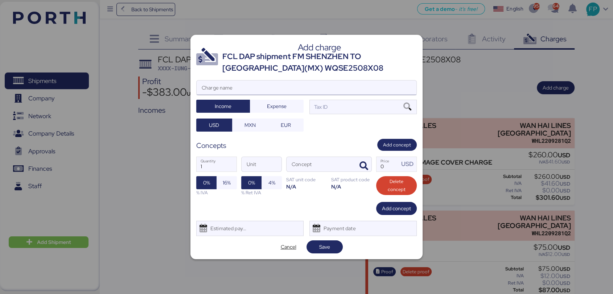
click at [310, 88] on input "Charge name" at bounding box center [307, 88] width 220 height 15
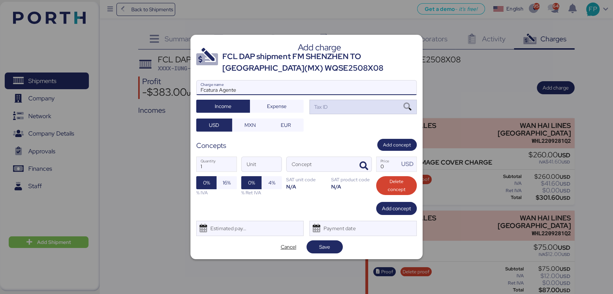
type input "Fcatura Agente"
click at [401, 105] on div "Tax ID" at bounding box center [363, 107] width 107 height 15
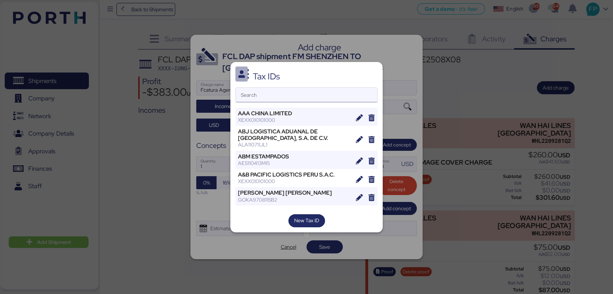
click at [272, 91] on input "Search" at bounding box center [307, 95] width 142 height 15
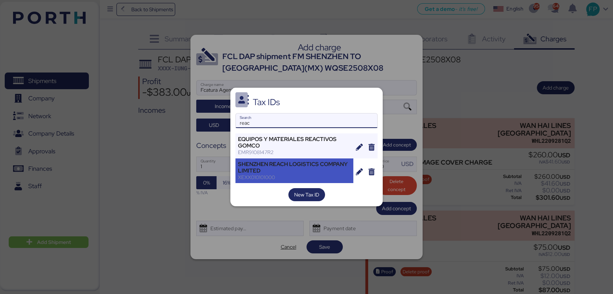
type input "reac"
click at [263, 169] on div "SHENZHEN REACH LOGISTICS COMPANY LIMITED" at bounding box center [294, 167] width 113 height 13
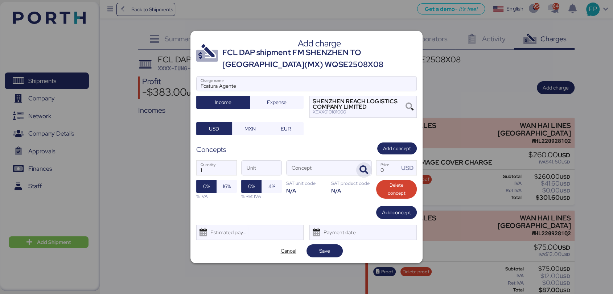
click at [366, 174] on icon "button" at bounding box center [364, 170] width 9 height 9
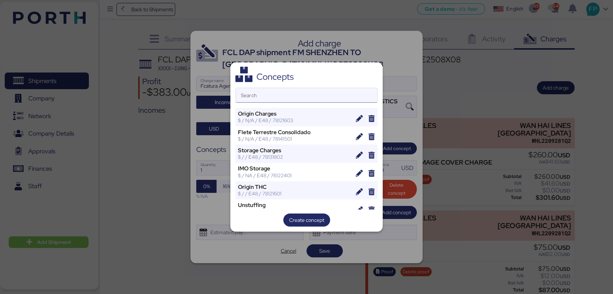
click at [270, 98] on input "Search" at bounding box center [307, 95] width 142 height 15
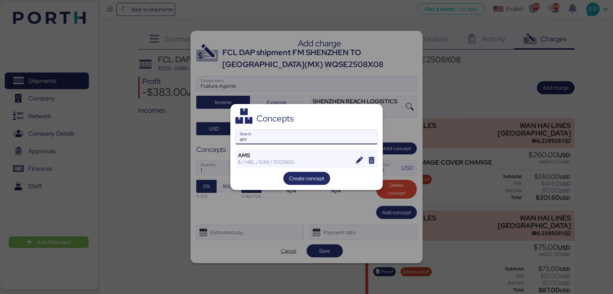
type input "a"
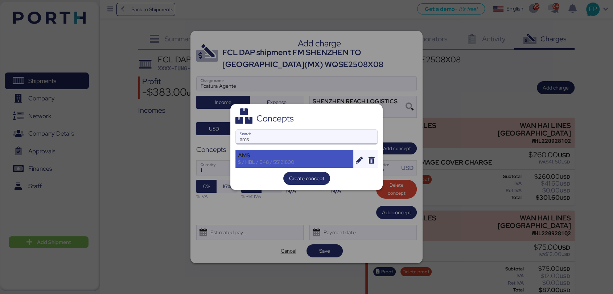
type input "ams"
click at [290, 165] on div "$ / HBL / E48 / 55121800" at bounding box center [294, 162] width 113 height 7
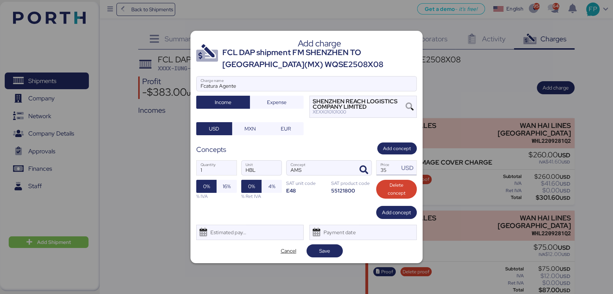
click at [390, 169] on input "35" at bounding box center [388, 168] width 23 height 15
type input "30"
click at [323, 249] on span "Save" at bounding box center [324, 251] width 11 height 9
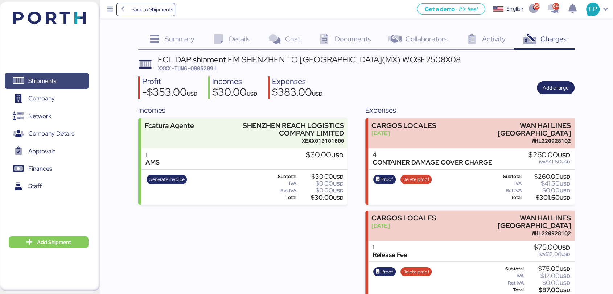
click at [72, 78] on span "Shipments" at bounding box center [47, 81] width 78 height 11
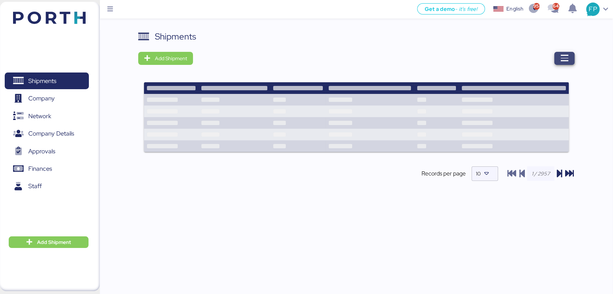
click at [566, 61] on icon "button" at bounding box center [564, 58] width 9 height 9
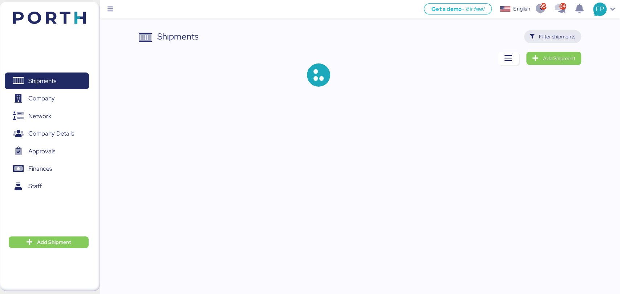
click at [550, 38] on span "Filter shipments" at bounding box center [557, 36] width 36 height 9
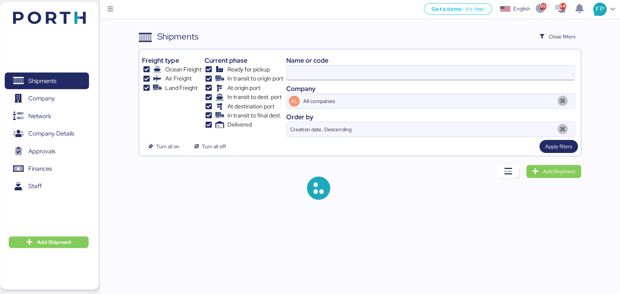
click at [305, 70] on input at bounding box center [429, 73] width 287 height 15
type input "O0052091"
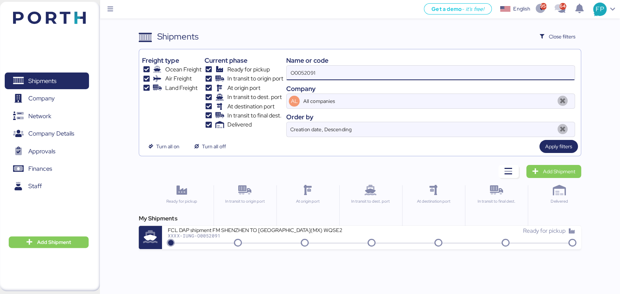
click at [305, 70] on input "O0052091" at bounding box center [429, 73] width 287 height 15
click at [278, 241] on div "FCL DAP shipment FM SHENZHEN TO MANZANILLO(MX) WQSE2508X08 XXXX-IUNG-O0052091" at bounding box center [270, 235] width 204 height 16
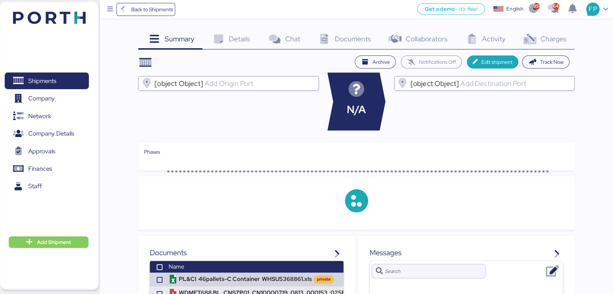
click at [542, 37] on span "Charges" at bounding box center [554, 38] width 26 height 9
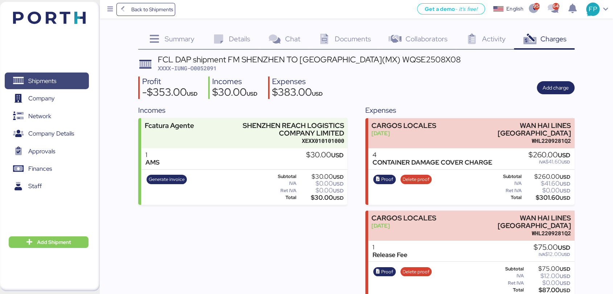
click at [73, 78] on span "Shipments" at bounding box center [47, 81] width 78 height 11
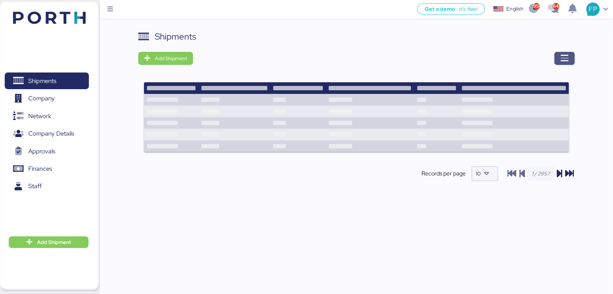
click at [558, 60] on span "button" at bounding box center [565, 58] width 20 height 13
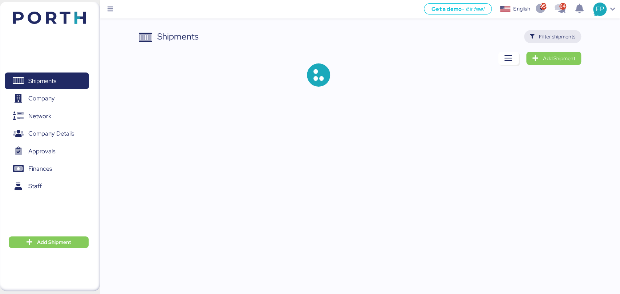
click at [540, 37] on span "Filter shipments" at bounding box center [557, 36] width 36 height 9
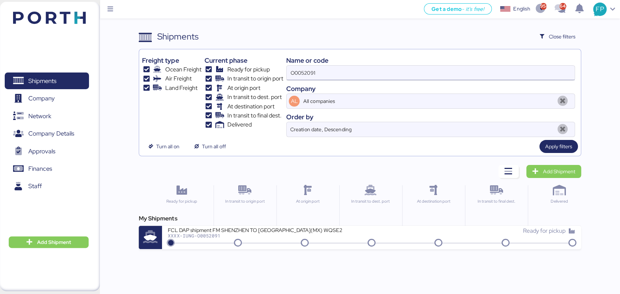
click at [304, 72] on input "O0052091" at bounding box center [429, 73] width 287 height 15
paste input "89"
type input "O0052089"
drag, startPoint x: 271, startPoint y: 238, endPoint x: 278, endPoint y: 227, distance: 12.8
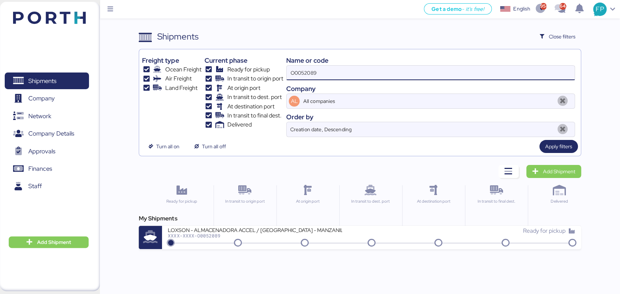
click at [271, 238] on div "XXXX-XXXX-O0052089" at bounding box center [255, 235] width 174 height 5
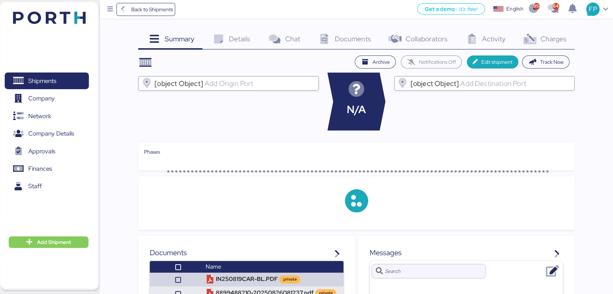
click at [559, 44] on div "Charges 0" at bounding box center [544, 40] width 61 height 20
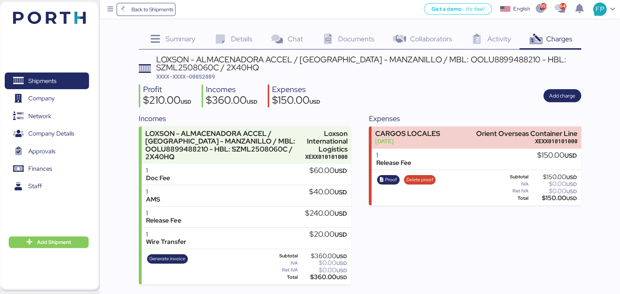
click at [199, 74] on span "XXXX-XXXX-O0052089" at bounding box center [185, 76] width 59 height 7
click at [466, 61] on div "LOXSON - ALMACENADORA ACCEL / SHANGHAI - MANZANILLO / MBL: OOLU8899488210 - HBL…" at bounding box center [368, 64] width 425 height 16
click at [465, 58] on div "LOXSON - ALMACENADORA ACCEL / SHANGHAI - MANZANILLO / MBL: OOLU8899488210 - HBL…" at bounding box center [368, 64] width 425 height 16
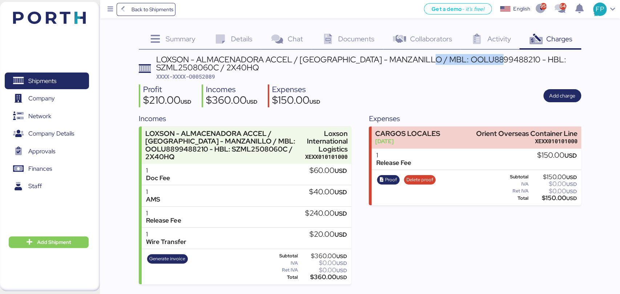
click at [465, 58] on div "LOXSON - ALMACENADORA ACCEL / SHANGHAI - MANZANILLO / MBL: OOLU8899488210 - HBL…" at bounding box center [368, 64] width 425 height 16
click at [211, 73] on span "XXXX-XXXX-O0052089" at bounding box center [185, 76] width 59 height 7
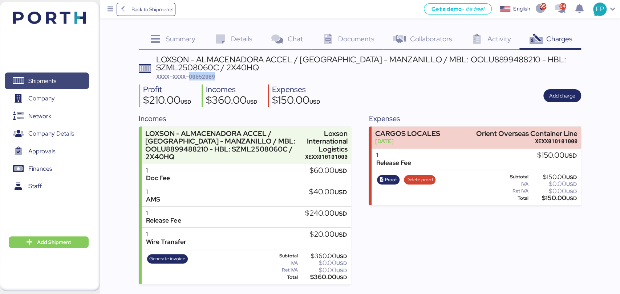
click at [49, 83] on span "Shipments" at bounding box center [42, 81] width 28 height 11
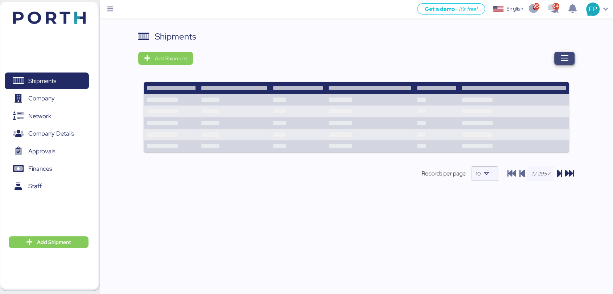
click at [566, 60] on icon "button" at bounding box center [564, 58] width 9 height 9
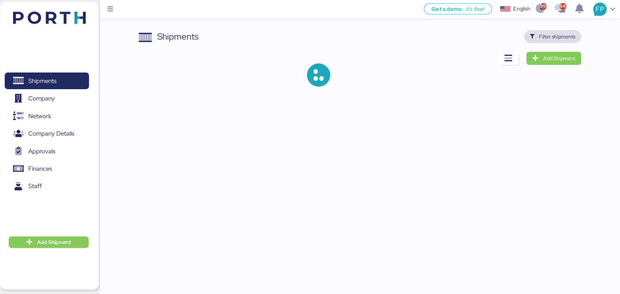
click at [552, 38] on span "Filter shipments" at bounding box center [557, 36] width 36 height 9
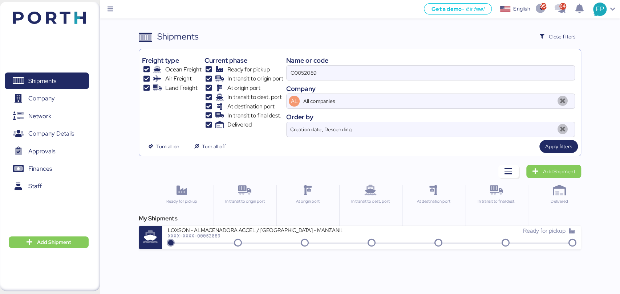
click at [307, 74] on input "O0052089" at bounding box center [429, 73] width 287 height 15
paste input "75"
type input "O0052075"
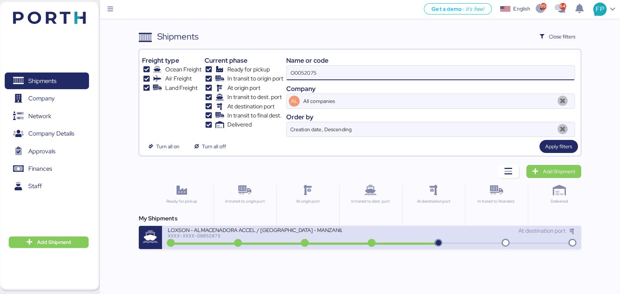
click at [319, 236] on div "XXXX-XXXX-O0052075" at bounding box center [255, 235] width 174 height 5
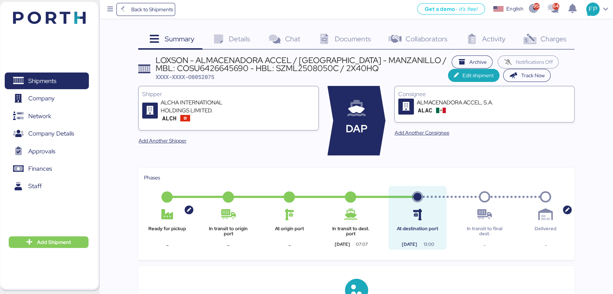
click at [568, 43] on div "Charges 0" at bounding box center [544, 40] width 61 height 20
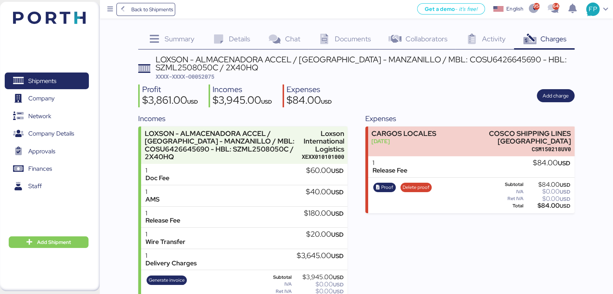
scroll to position [18, 0]
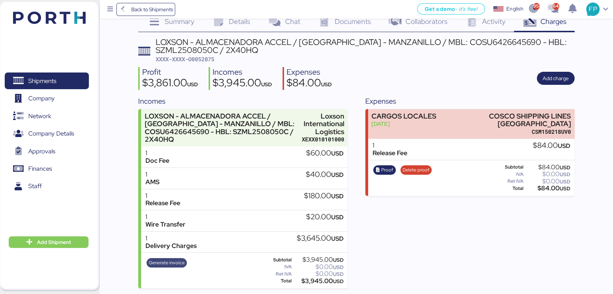
click at [178, 259] on span "Generate invoice" at bounding box center [167, 263] width 36 height 8
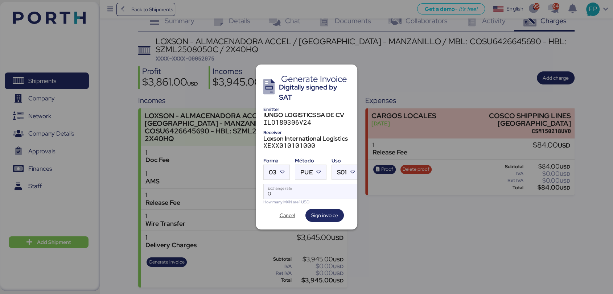
scroll to position [0, 0]
click at [277, 168] on div at bounding box center [283, 172] width 13 height 15
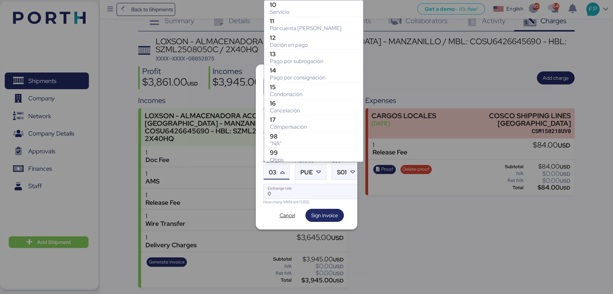
scroll to position [150, 0]
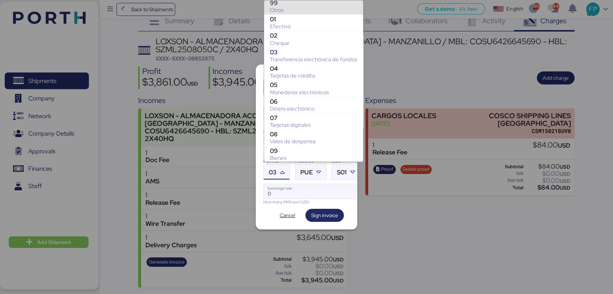
click at [281, 5] on div "99" at bounding box center [313, 2] width 87 height 7
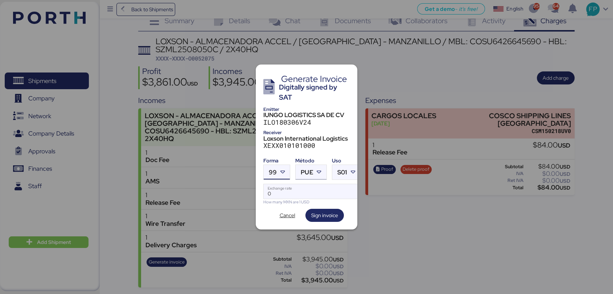
click at [308, 170] on span "PUE" at bounding box center [307, 173] width 12 height 6
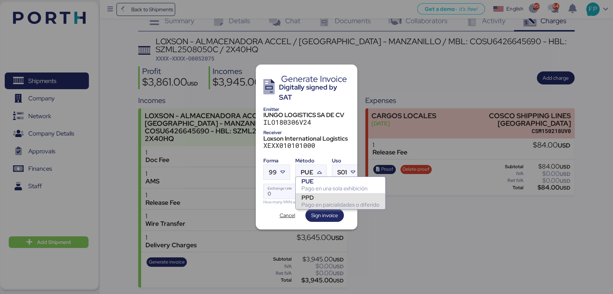
drag, startPoint x: 315, startPoint y: 199, endPoint x: 308, endPoint y: 192, distance: 9.8
click at [316, 199] on div "PPD" at bounding box center [341, 197] width 78 height 7
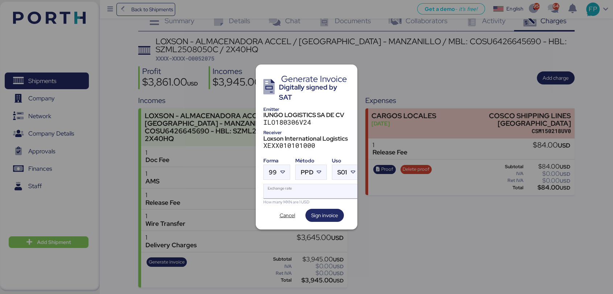
click at [298, 191] on input "Exchange rate" at bounding box center [312, 191] width 97 height 15
type input "0"
paste input "18.5908"
type input "18.5908"
click at [327, 217] on span "Sign invoice" at bounding box center [324, 216] width 27 height 10
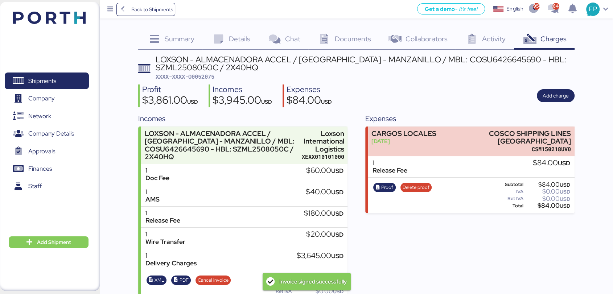
click at [213, 76] on span "XXXX-XXXX-O0052075" at bounding box center [185, 76] width 59 height 7
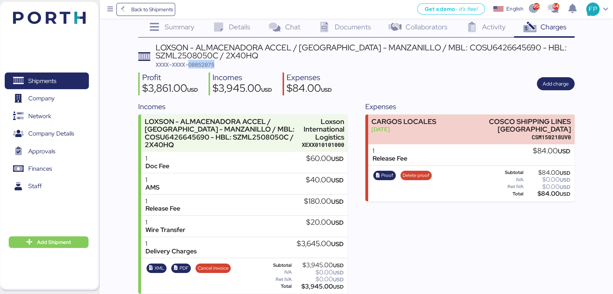
scroll to position [18, 0]
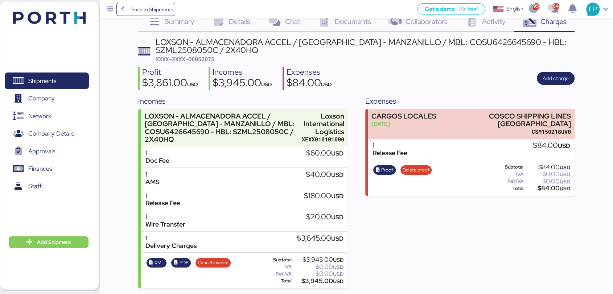
click at [308, 284] on div "$3,945.00 USD" at bounding box center [318, 281] width 50 height 5
drag, startPoint x: 308, startPoint y: 284, endPoint x: 308, endPoint y: 254, distance: 29.0
click at [309, 283] on div "$3,945.00 USD" at bounding box center [318, 281] width 50 height 5
click at [474, 38] on div "LOXSON - ALMACENADORA ACCEL / SHANGHAI - MANZANILLO / MBL: COSU6426645690 - HBL…" at bounding box center [365, 46] width 419 height 16
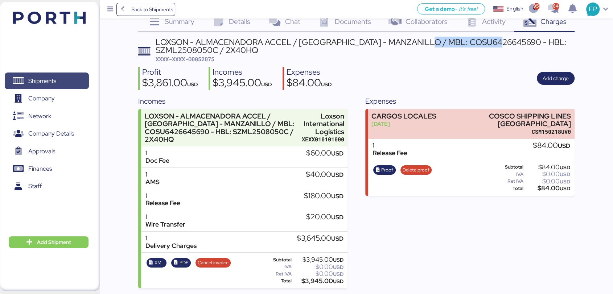
click at [64, 82] on span "Shipments" at bounding box center [47, 81] width 78 height 11
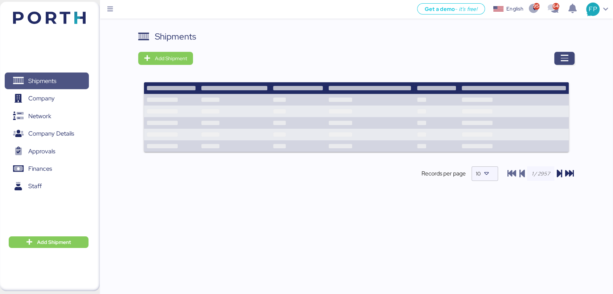
click at [556, 57] on span "button" at bounding box center [565, 58] width 20 height 13
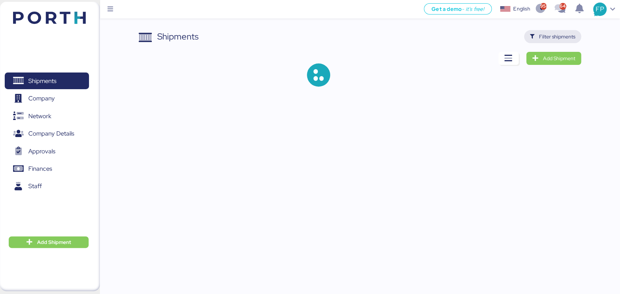
click at [548, 41] on span "Filter shipments" at bounding box center [557, 36] width 36 height 9
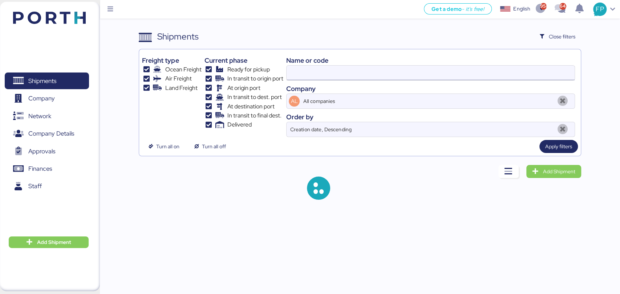
click at [300, 69] on input at bounding box center [429, 73] width 287 height 15
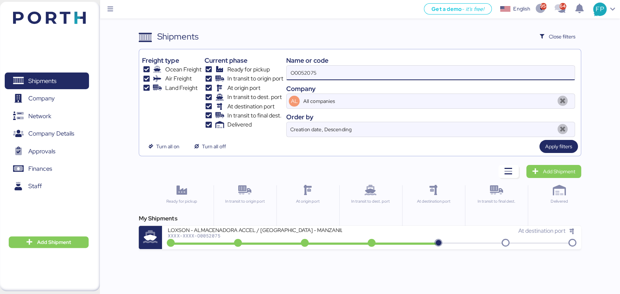
click at [303, 65] on div "O0052075" at bounding box center [430, 72] width 288 height 15
click at [303, 66] on input "O0052075" at bounding box center [429, 73] width 287 height 15
click at [303, 65] on div "O0052075" at bounding box center [430, 72] width 288 height 15
click at [303, 66] on input "O0052075" at bounding box center [429, 73] width 287 height 15
click at [302, 71] on input "O0052075" at bounding box center [429, 73] width 287 height 15
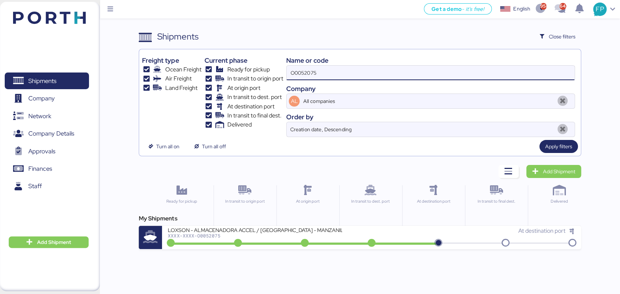
click at [302, 71] on input "O0052075" at bounding box center [429, 73] width 287 height 15
paste input "1969"
type input "O0051969"
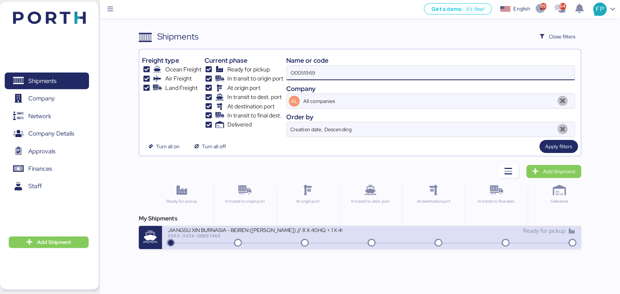
click at [277, 239] on div "JIANGSU XIN BURNASIA - BEIREN (KIRCHHOFF) // 8 X 40HQ + 1 X 40FR // SHANGHAI - …" at bounding box center [270, 235] width 204 height 16
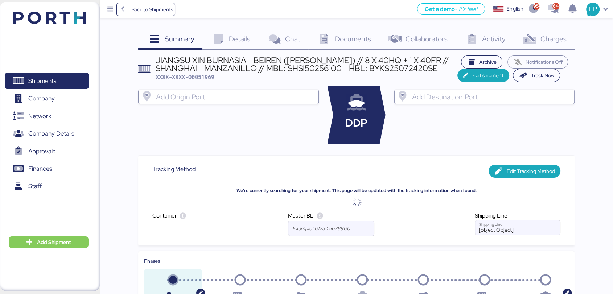
click at [556, 41] on span "Charges" at bounding box center [554, 38] width 26 height 9
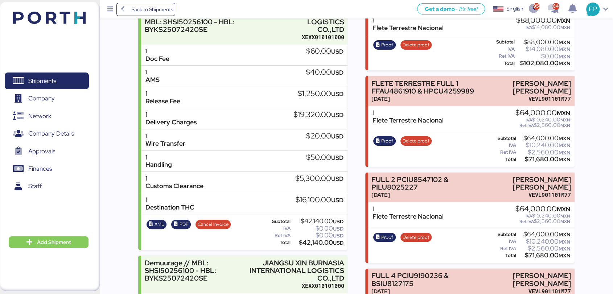
scroll to position [121, 0]
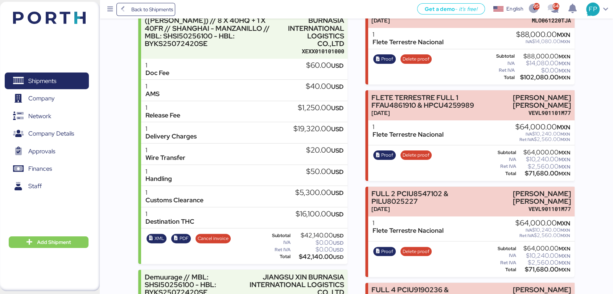
click at [54, 76] on span "Shipments" at bounding box center [42, 81] width 28 height 11
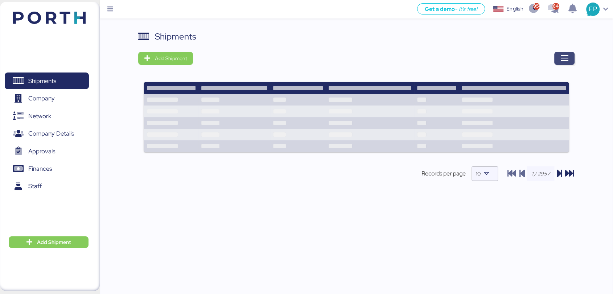
click at [566, 56] on icon "button" at bounding box center [564, 58] width 9 height 9
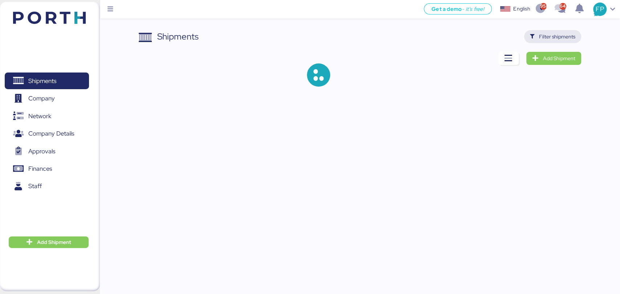
click at [560, 36] on span "Filter shipments" at bounding box center [557, 36] width 36 height 9
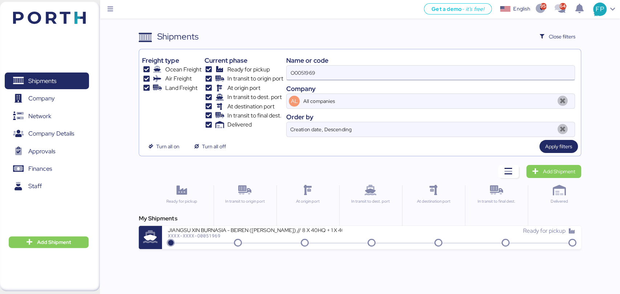
click at [307, 69] on input "O0051969" at bounding box center [429, 73] width 287 height 15
paste input "787"
type input "O0051787"
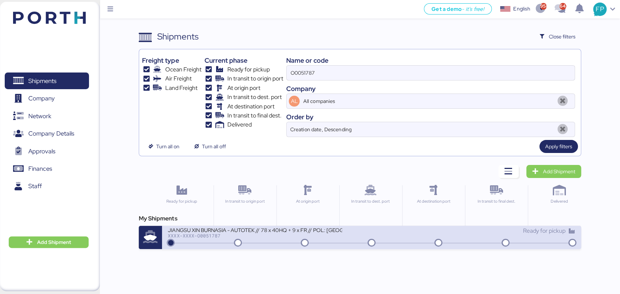
click at [283, 234] on div "XXXX-XXXX-O0051787" at bounding box center [255, 235] width 174 height 5
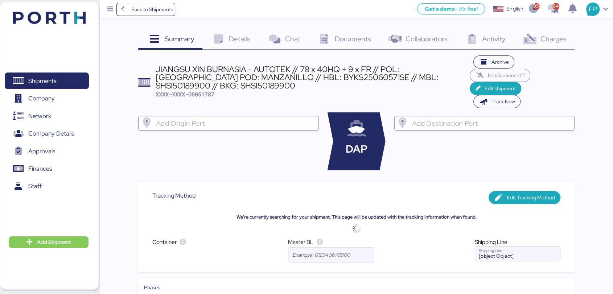
click at [550, 38] on span "Charges" at bounding box center [554, 38] width 26 height 9
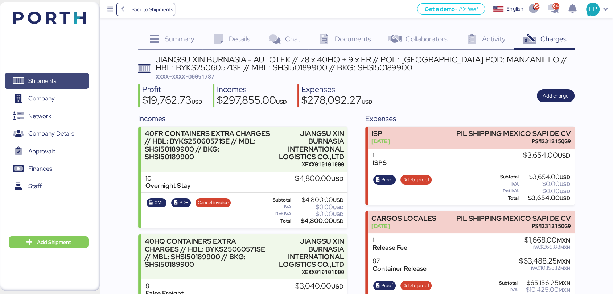
click at [58, 86] on span "Shipments" at bounding box center [47, 81] width 78 height 11
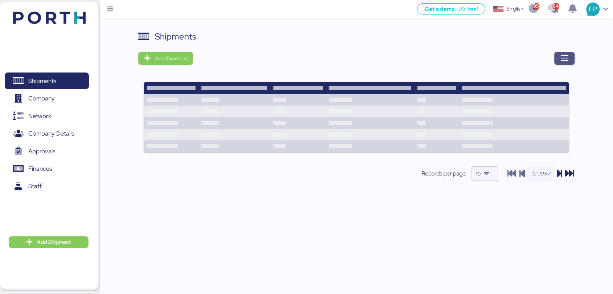
click at [564, 59] on icon "button" at bounding box center [564, 58] width 9 height 9
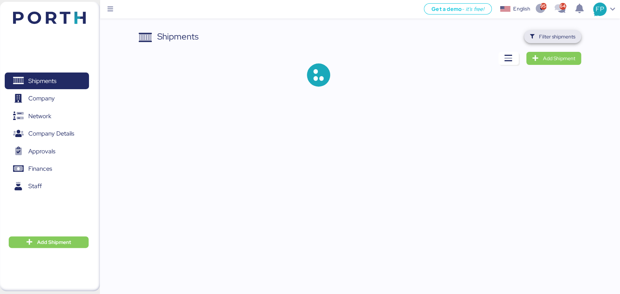
click at [553, 40] on span "Filter shipments" at bounding box center [557, 36] width 36 height 9
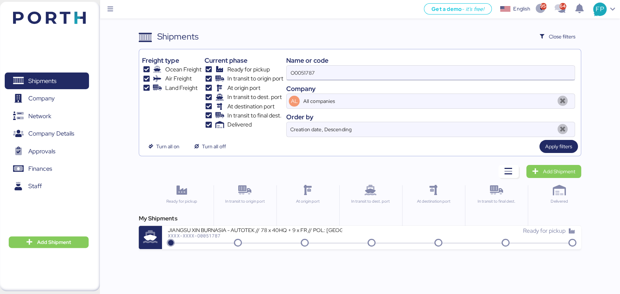
click at [307, 71] on input "O0051787" at bounding box center [429, 73] width 287 height 15
click at [307, 72] on input "O0051787" at bounding box center [429, 73] width 287 height 15
paste input "969"
type input "O0051969"
click at [290, 228] on div "JIANGSU XIN BURNASIA - BEIREN (KIRCHHOFF) // 8 X 40HQ + 1 X 40FR // SHANGHAI - …" at bounding box center [255, 230] width 174 height 6
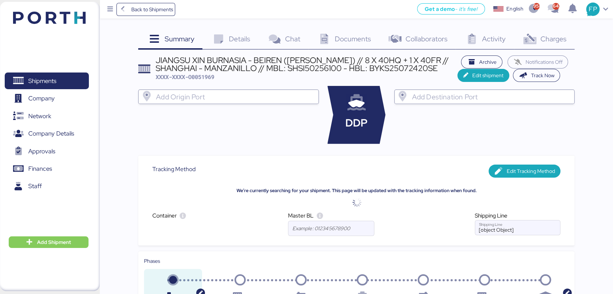
click at [552, 43] on span "Charges" at bounding box center [554, 38] width 26 height 9
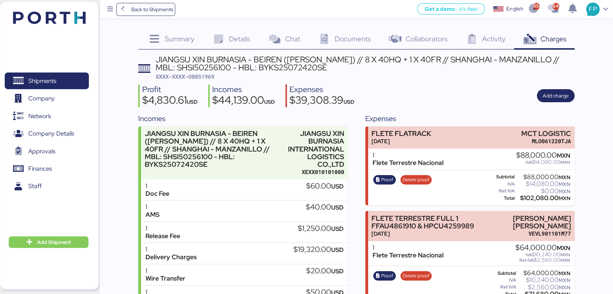
click at [192, 79] on span "XXXX-XXXX-O0051969" at bounding box center [185, 76] width 59 height 7
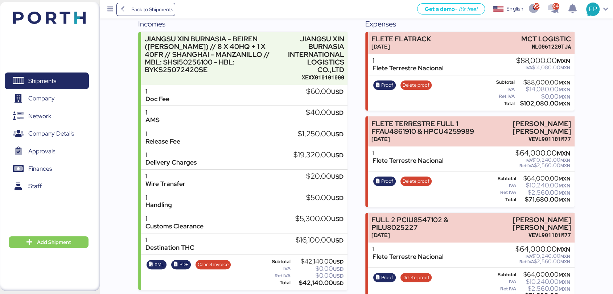
scroll to position [201, 0]
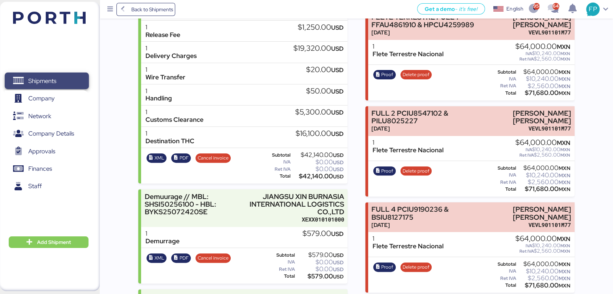
click at [69, 76] on span "Shipments" at bounding box center [47, 81] width 78 height 11
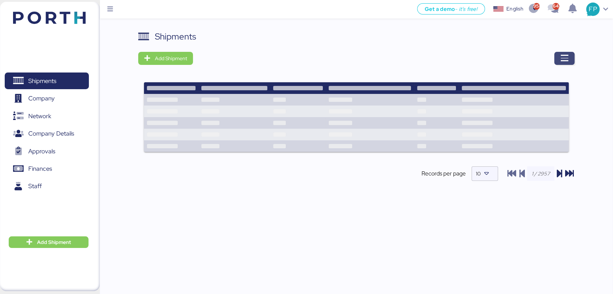
click at [563, 56] on icon "button" at bounding box center [564, 58] width 9 height 9
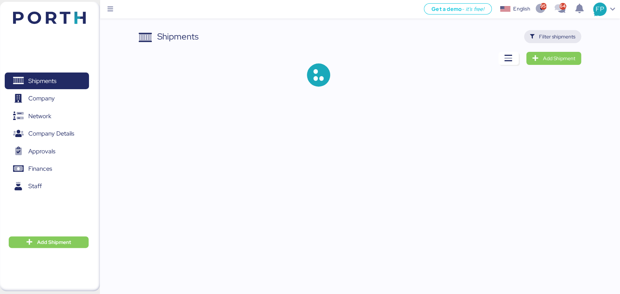
click at [555, 34] on span "Filter shipments" at bounding box center [557, 36] width 36 height 9
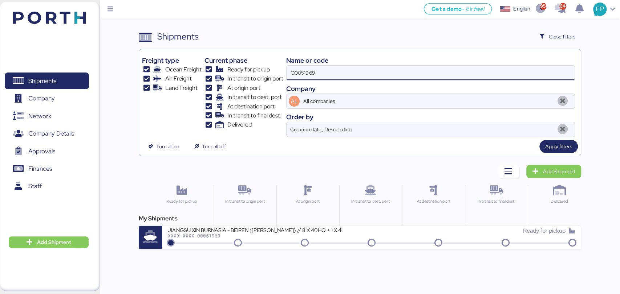
click at [305, 75] on input "O0051969" at bounding box center [429, 73] width 287 height 15
paste input "2008"
type input "O0052008"
click at [305, 75] on input "O0052008" at bounding box center [429, 73] width 287 height 15
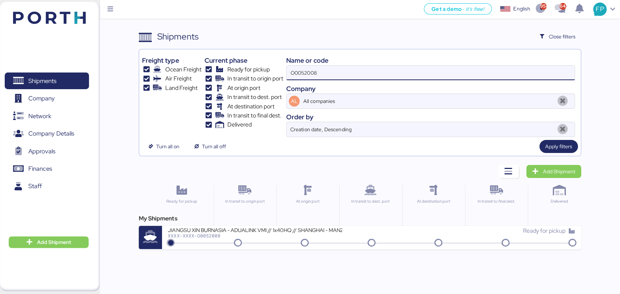
click at [305, 75] on input "O0052008" at bounding box center [429, 73] width 287 height 15
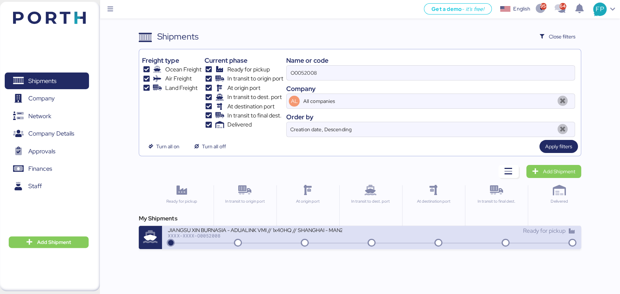
click at [278, 229] on div "JIANGSU XIN BURNASIA - ADUALINK VMI // 1x40HQ // SHANGHAI - MANZANILLO / HBL: B…" at bounding box center [255, 230] width 174 height 6
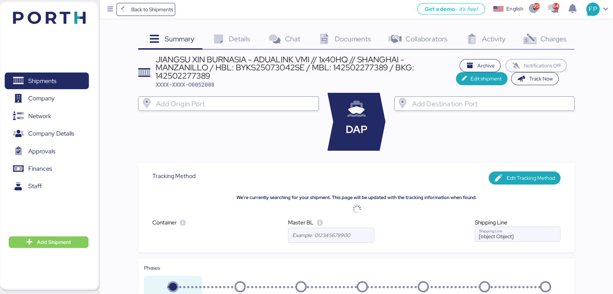
click at [555, 44] on div "Charges 0" at bounding box center [544, 40] width 61 height 20
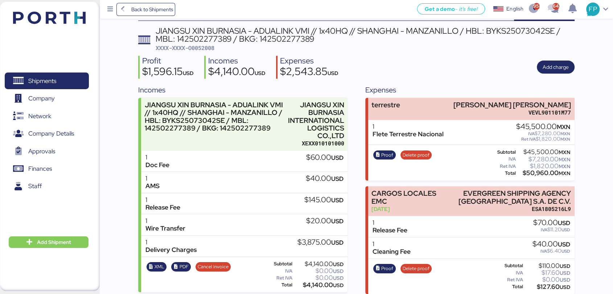
scroll to position [27, 0]
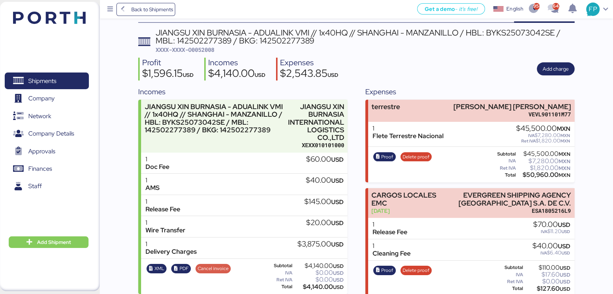
click at [218, 268] on span "Cancel invoice" at bounding box center [213, 269] width 31 height 8
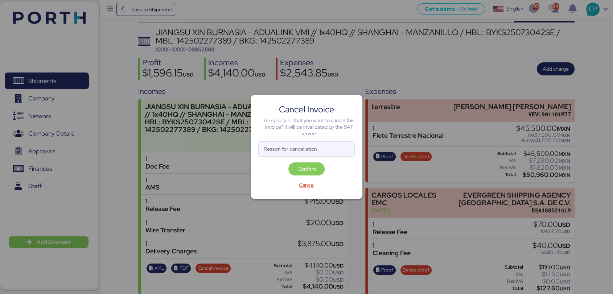
scroll to position [0, 0]
click at [275, 151] on input "Reason for cancellation" at bounding box center [307, 149] width 96 height 15
type input "monto incorrecto"
click at [303, 169] on span "Confirm" at bounding box center [307, 169] width 19 height 9
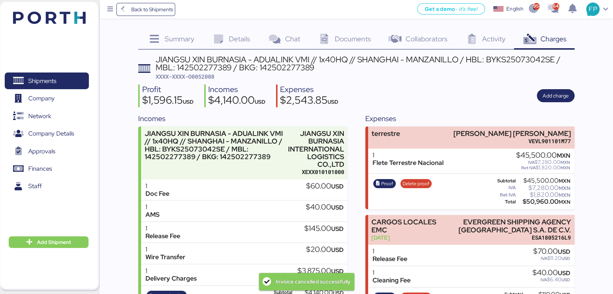
click at [205, 81] on div "JIANGSU XIN BURNASIA - ADUALINK VMI // 1x40HQ // SHANGHAI - MANZANILLO / HBL: B…" at bounding box center [356, 236] width 437 height 360
click at [204, 76] on span "XXXX-XXXX-O0052008" at bounding box center [185, 76] width 59 height 7
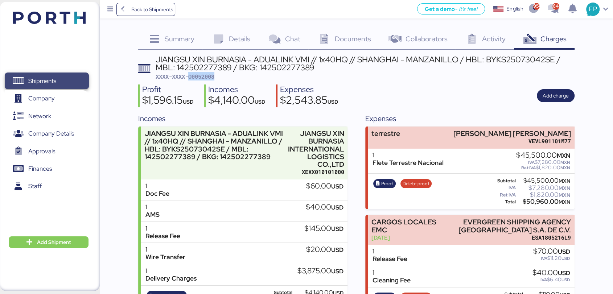
click at [72, 86] on span "Shipments" at bounding box center [47, 81] width 78 height 11
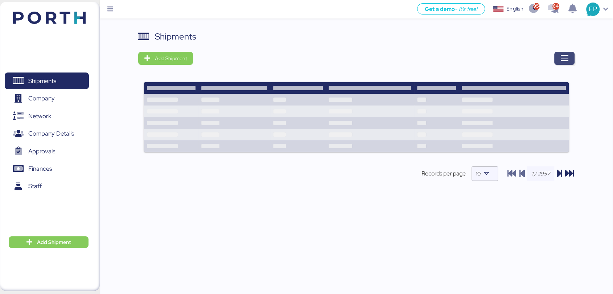
click at [561, 59] on icon "button" at bounding box center [564, 58] width 9 height 9
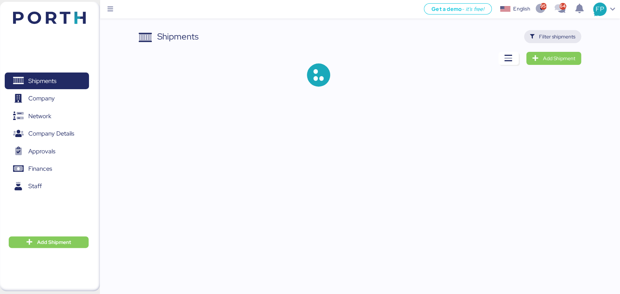
click at [547, 34] on span "Filter shipments" at bounding box center [557, 36] width 36 height 9
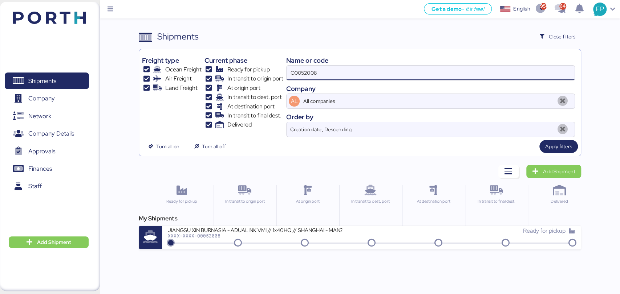
click at [304, 75] on input "O0052008" at bounding box center [429, 73] width 287 height 15
paste input "9"
type input "O0052009"
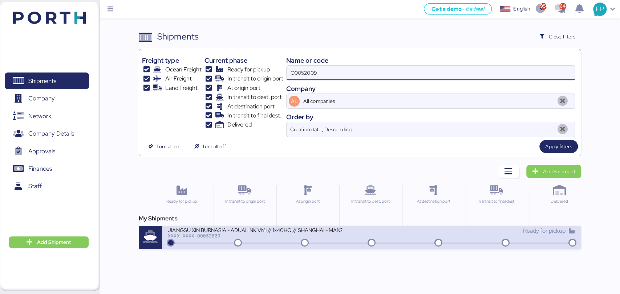
click at [261, 243] on div at bounding box center [371, 243] width 404 height 1
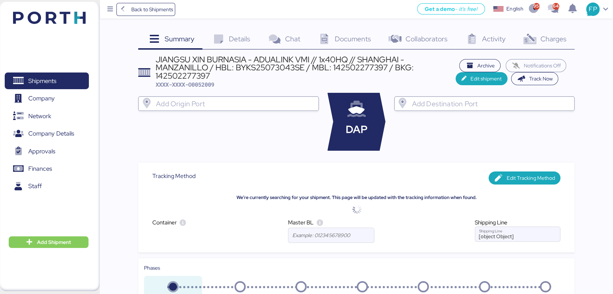
click at [538, 39] on div "Charges 0" at bounding box center [544, 40] width 61 height 20
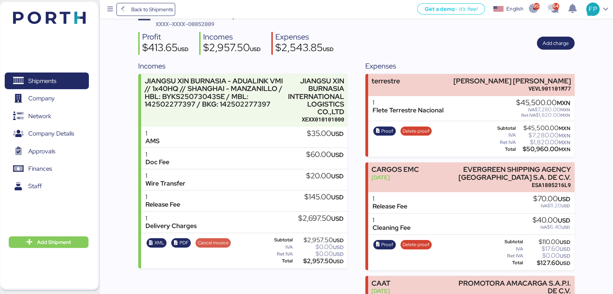
scroll to position [51, 0]
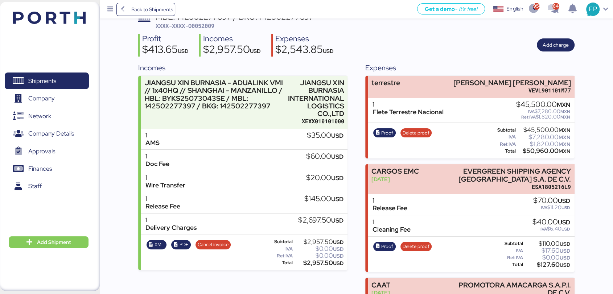
click at [213, 28] on span "XXXX-XXXX-O0052009" at bounding box center [185, 25] width 59 height 7
click at [213, 248] on span "Cancel invoice" at bounding box center [213, 245] width 31 height 8
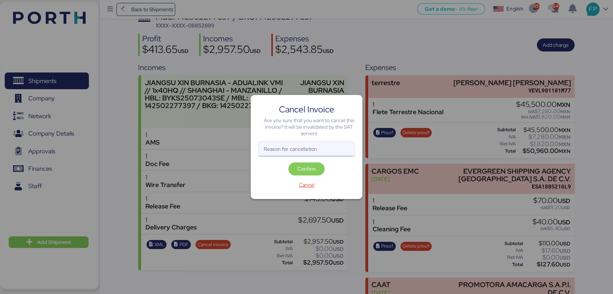
click at [311, 149] on input "Reason for cancellation" at bounding box center [307, 149] width 96 height 15
type input "monto"
click at [313, 165] on span "Confirm" at bounding box center [307, 169] width 19 height 9
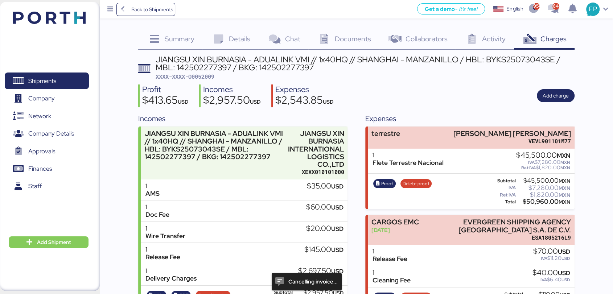
scroll to position [51, 0]
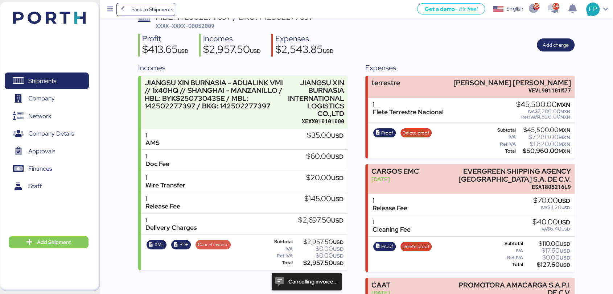
click at [200, 248] on span "Cancel invoice" at bounding box center [213, 245] width 31 height 8
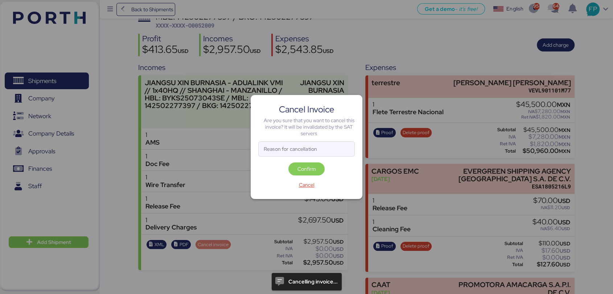
scroll to position [0, 0]
click at [304, 148] on input "Reason for cancellation" at bounding box center [307, 149] width 96 height 15
type input "monto incorrecto"
click at [299, 168] on span "Confirm" at bounding box center [307, 169] width 19 height 9
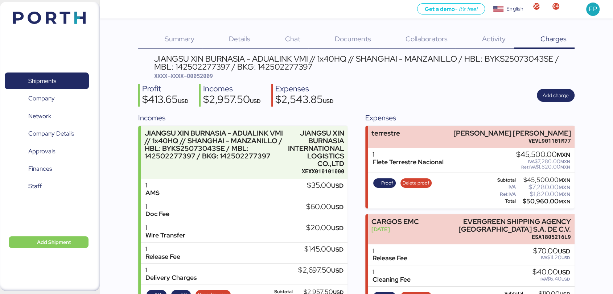
scroll to position [130, 0]
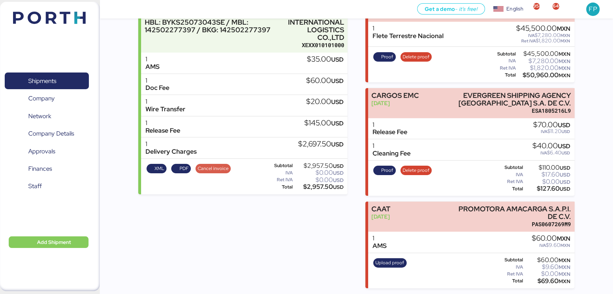
click at [218, 165] on span "Cancel invoice" at bounding box center [213, 169] width 31 height 8
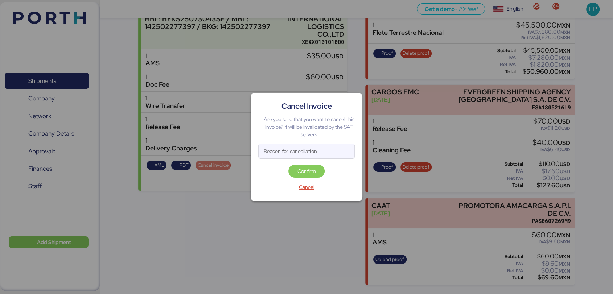
scroll to position [0, 0]
click at [309, 151] on input "Reason for cancellation" at bounding box center [307, 151] width 96 height 15
type input "monto"
click at [316, 171] on span "Confirm" at bounding box center [306, 171] width 25 height 10
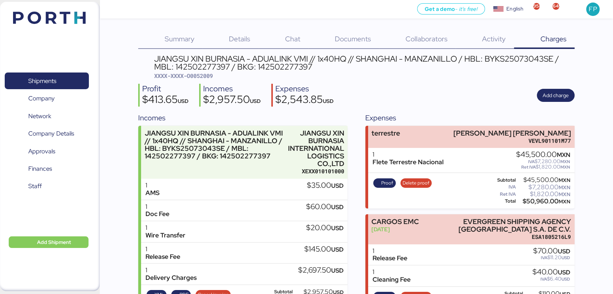
scroll to position [130, 0]
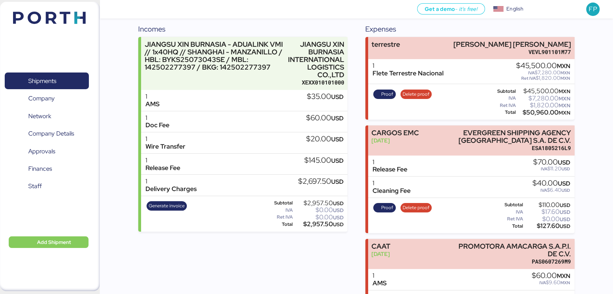
scroll to position [49, 0]
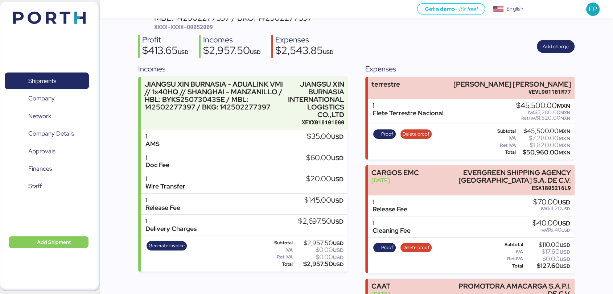
click at [201, 25] on span "XXXX-XXXX-O0052009" at bounding box center [183, 26] width 59 height 7
copy span "O0052009"
click at [71, 79] on span "Shipments" at bounding box center [47, 81] width 78 height 11
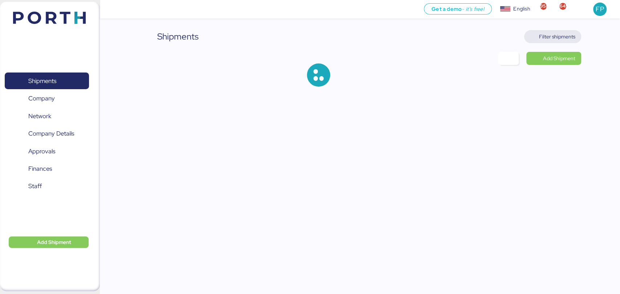
click at [563, 41] on span "Filter shipments" at bounding box center [552, 37] width 45 height 10
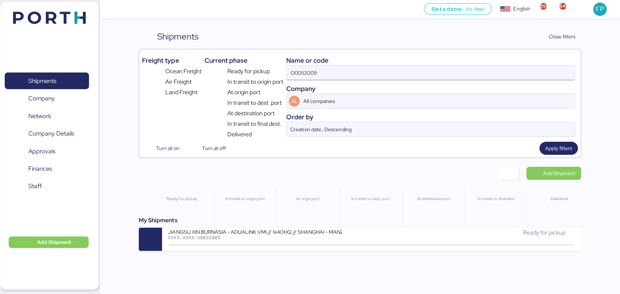
click at [306, 70] on input "O0052009" at bounding box center [429, 73] width 287 height 15
click at [305, 70] on input "O0052009" at bounding box center [429, 73] width 287 height 15
paste input "10"
type input "O0052010"
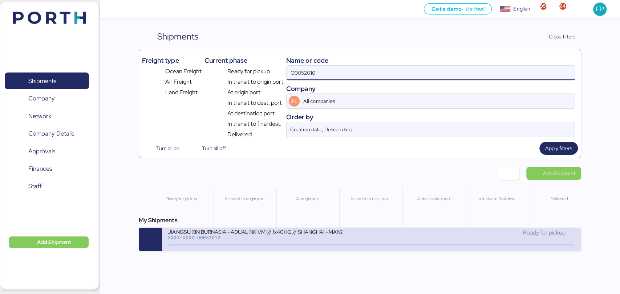
click at [325, 233] on div "JIANGSU XIN BURNASIA - ADUALINK VMI // 1x40HQ // SHANGHAI - MANZANILLO / HBL: B…" at bounding box center [255, 232] width 174 height 6
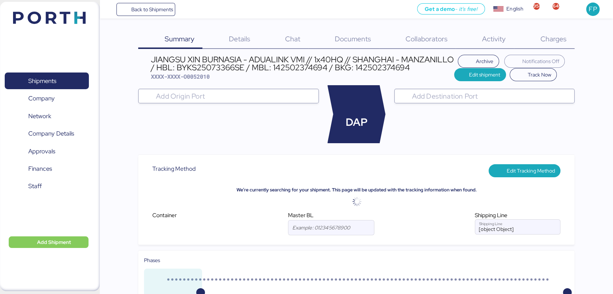
click at [539, 42] on div "Charges 0" at bounding box center [544, 39] width 61 height 19
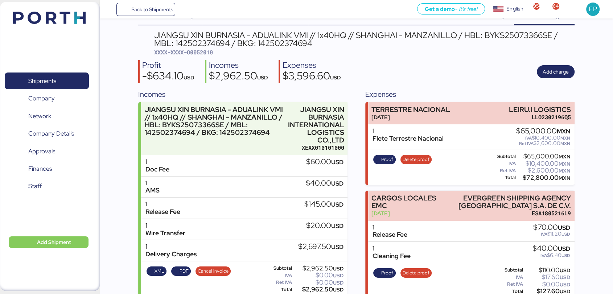
scroll to position [36, 0]
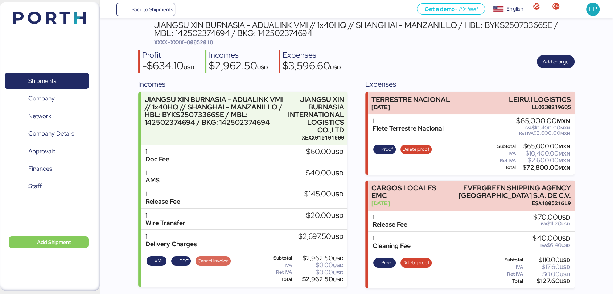
click at [224, 257] on span "Cancel invoice" at bounding box center [213, 261] width 31 height 8
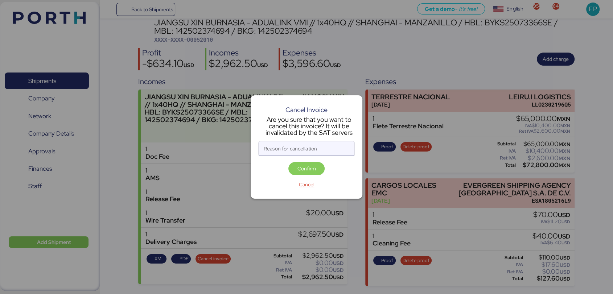
click at [312, 149] on input "Reason for cancellation" at bounding box center [307, 149] width 96 height 15
type input "monto"
click at [316, 169] on span "Confirm" at bounding box center [306, 169] width 25 height 10
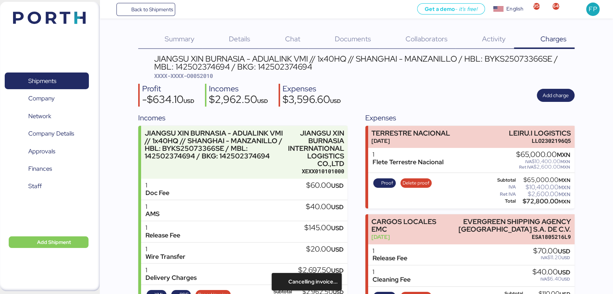
scroll to position [36, 0]
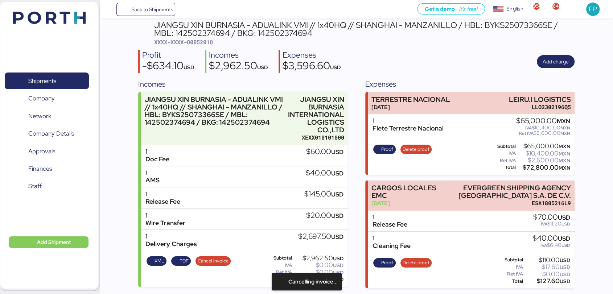
click at [215, 254] on div "XML PDF Cancel invoice" at bounding box center [188, 269] width 89 height 30
click at [216, 258] on span "Cancel invoice" at bounding box center [213, 261] width 31 height 8
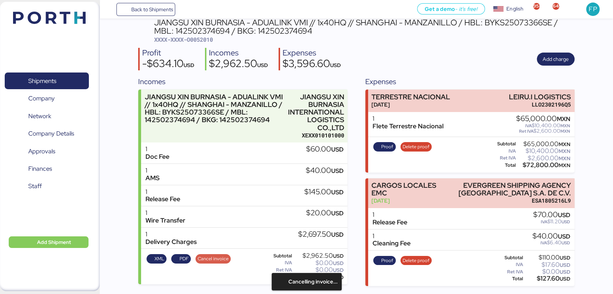
scroll to position [0, 0]
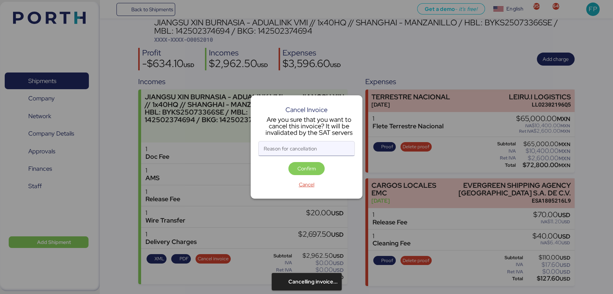
click at [287, 147] on input "Reason for cancellation" at bounding box center [307, 149] width 96 height 15
type input "monto incorrecto"
click at [293, 167] on span "Confirm" at bounding box center [307, 168] width 36 height 13
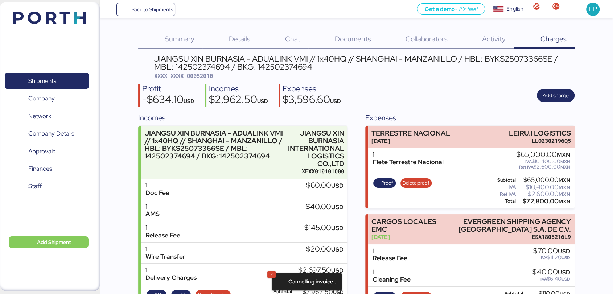
scroll to position [36, 0]
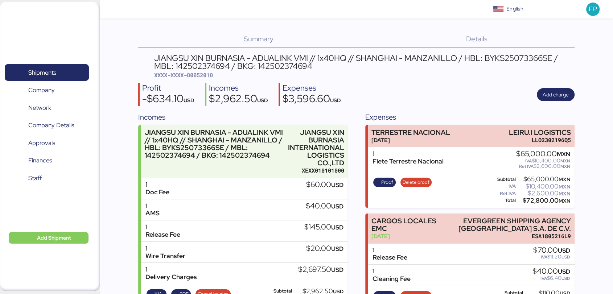
scroll to position [35, 0]
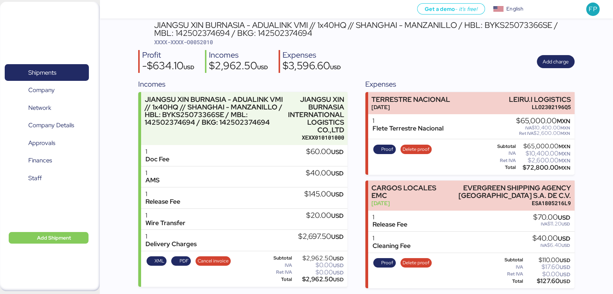
click at [212, 263] on div "XML PDF Cancel invoice" at bounding box center [188, 269] width 89 height 30
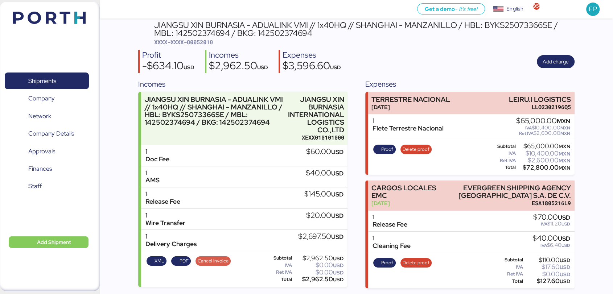
click at [214, 259] on span "Cancel invoice" at bounding box center [213, 261] width 31 height 8
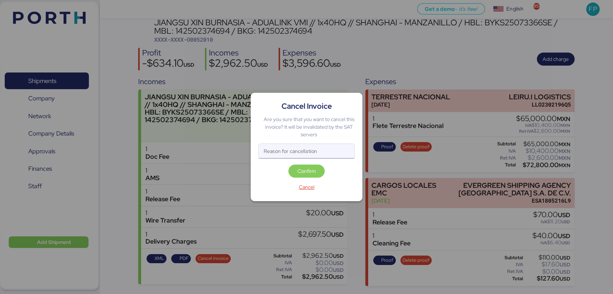
click at [284, 151] on input "Reason for cancellation" at bounding box center [307, 151] width 96 height 15
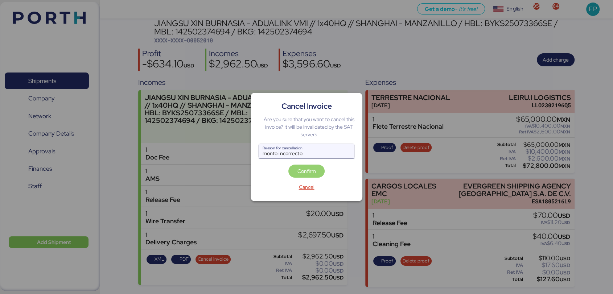
type input "monto incorrecto"
click at [304, 175] on span "Confirm" at bounding box center [307, 171] width 19 height 9
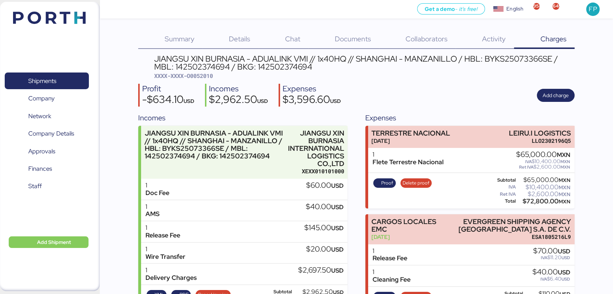
scroll to position [36, 0]
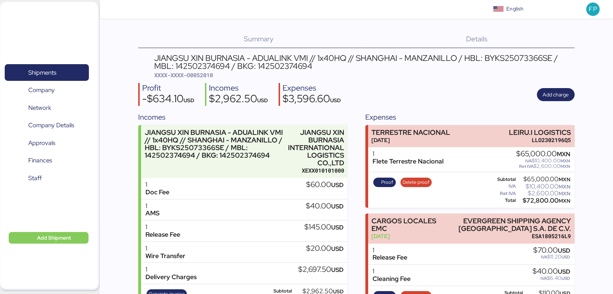
scroll to position [35, 0]
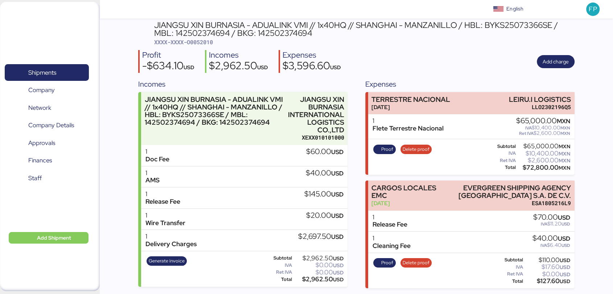
click at [203, 41] on span "XXXX-XXXX-O0052010" at bounding box center [183, 41] width 59 height 7
copy span "O0052010"
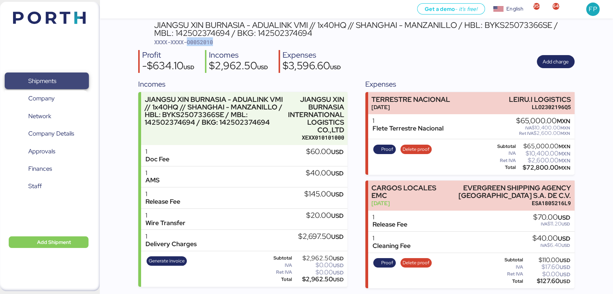
click at [46, 82] on span "Shipments" at bounding box center [42, 81] width 28 height 11
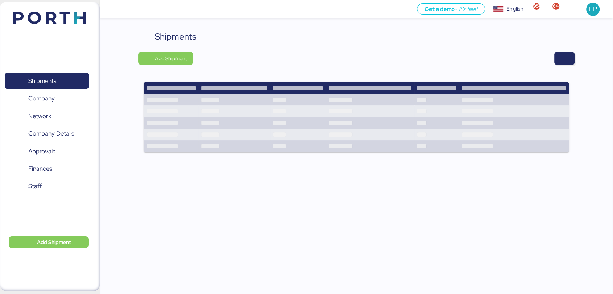
click at [555, 65] on div at bounding box center [386, 58] width 377 height 13
click at [567, 52] on span "button" at bounding box center [565, 58] width 20 height 13
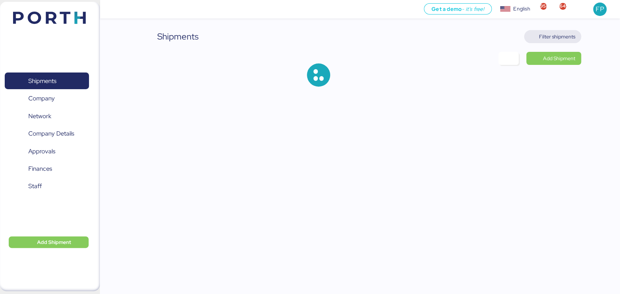
click at [549, 34] on span "Filter shipments" at bounding box center [557, 36] width 36 height 9
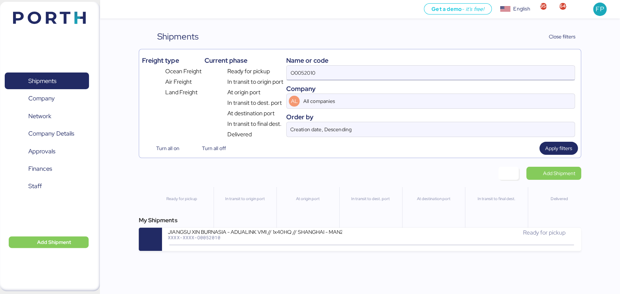
click at [297, 76] on input "O0052010" at bounding box center [429, 73] width 287 height 15
paste input "1971"
type input "O0051971"
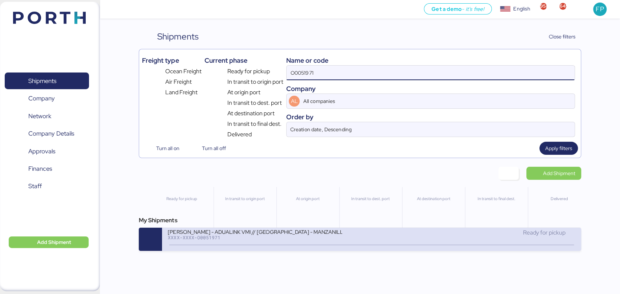
click at [298, 230] on div "[PERSON_NAME] - ADUALINK VMI // [GEOGRAPHIC_DATA] - MANZANILLO // MBL: EGLV1425…" at bounding box center [255, 232] width 174 height 6
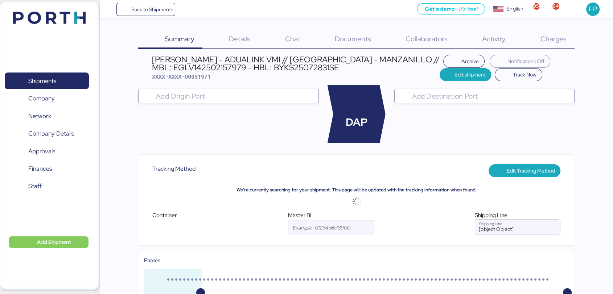
click at [565, 44] on div "Charges 0" at bounding box center [544, 39] width 61 height 19
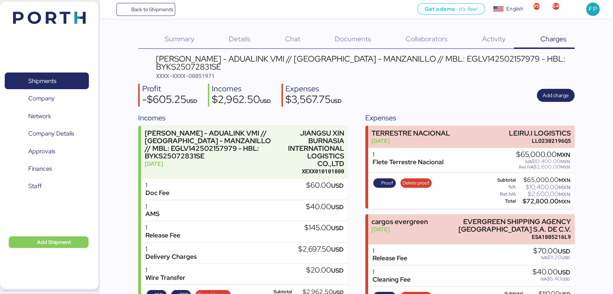
click at [211, 78] on span "XXXX-XXXX-O0051971" at bounding box center [185, 75] width 59 height 7
copy span "O0051971"
click at [74, 84] on span "Shipments" at bounding box center [47, 81] width 78 height 11
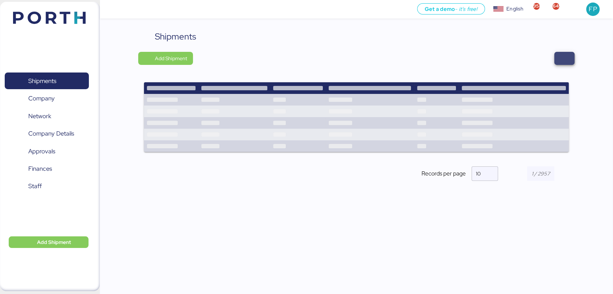
click at [559, 62] on span "button" at bounding box center [565, 58] width 20 height 13
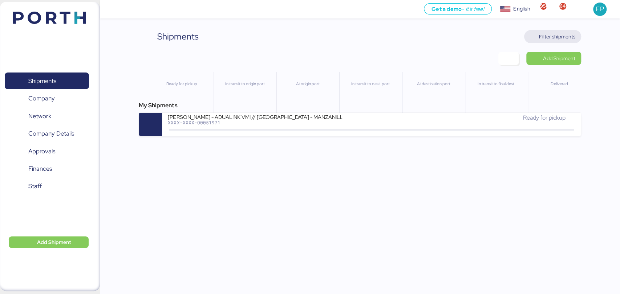
click at [553, 42] on span "Filter shipments" at bounding box center [552, 36] width 57 height 13
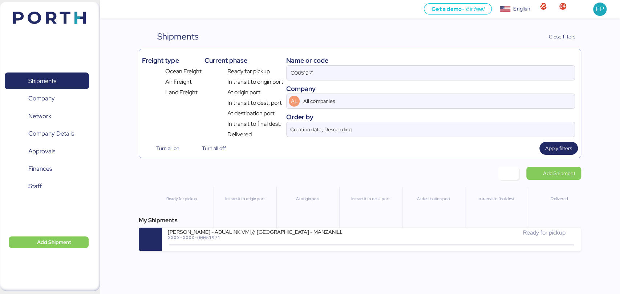
click at [286, 70] on div "Freight type Ocean Freight Air Freight Land Freight Current phase Ready for pic…" at bounding box center [359, 95] width 435 height 87
click at [299, 73] on input "O0051971" at bounding box center [429, 73] width 287 height 15
paste input "3"
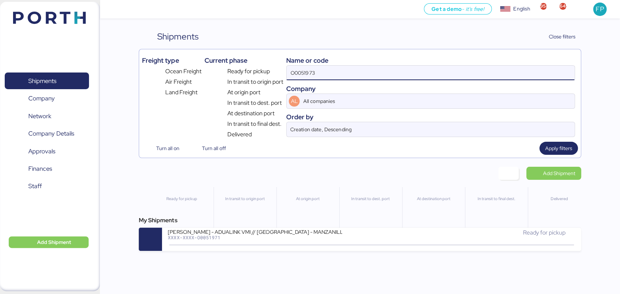
type input "O0051973"
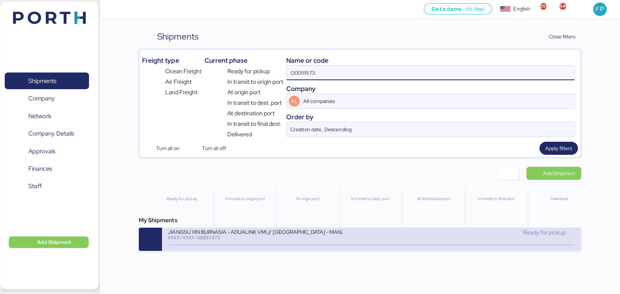
click at [253, 249] on icon at bounding box center [237, 245] width 35 height 8
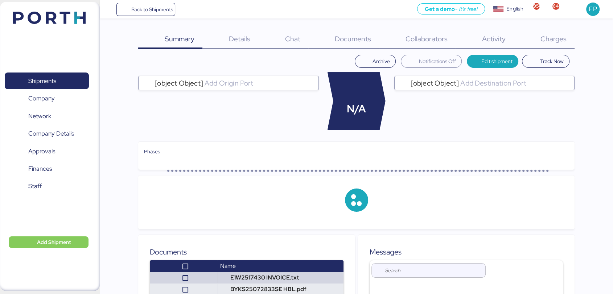
click at [534, 42] on div "Charges 0" at bounding box center [544, 39] width 61 height 19
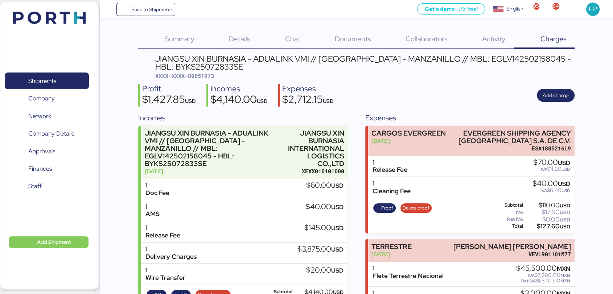
click at [199, 77] on span "XXXX-XXXX-O0051973" at bounding box center [184, 75] width 59 height 7
copy span "O0051973"
